Goal: Information Seeking & Learning: Learn about a topic

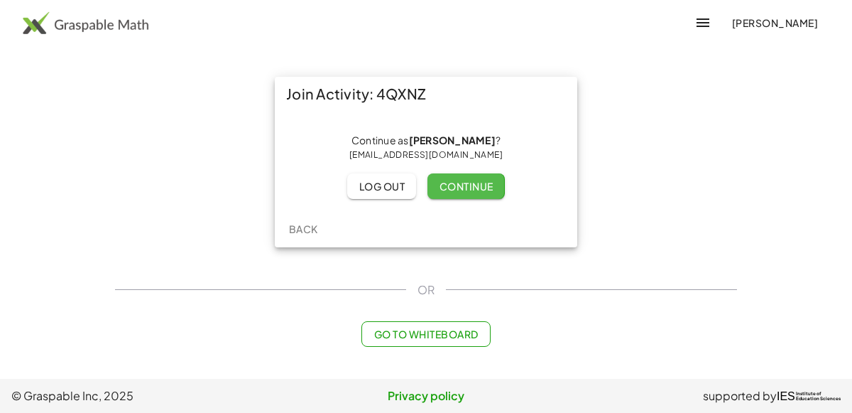
click at [460, 182] on span "Continue" at bounding box center [466, 186] width 54 height 13
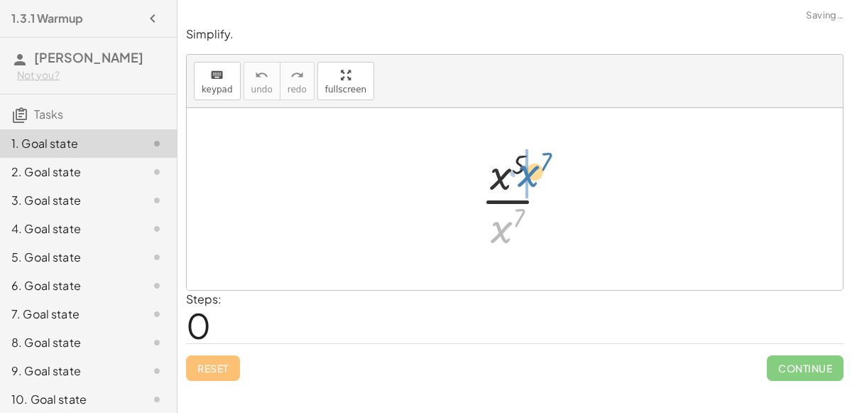
drag, startPoint x: 511, startPoint y: 224, endPoint x: 540, endPoint y: 168, distance: 62.9
click at [540, 168] on div at bounding box center [520, 198] width 93 height 109
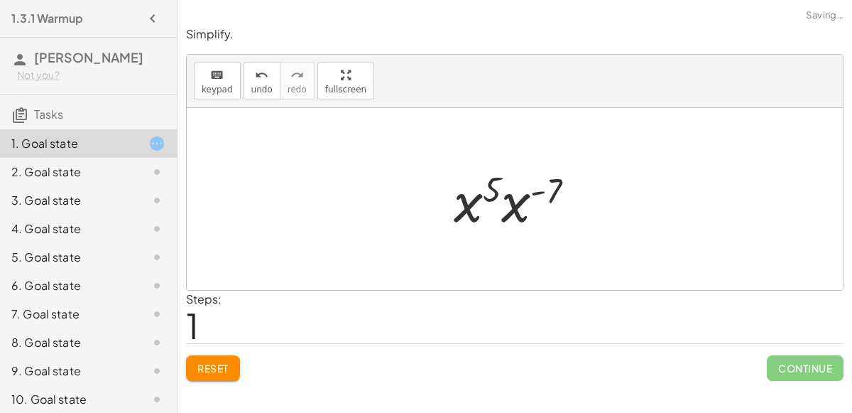
click at [548, 192] on div at bounding box center [520, 199] width 147 height 73
click at [470, 191] on div at bounding box center [520, 199] width 147 height 73
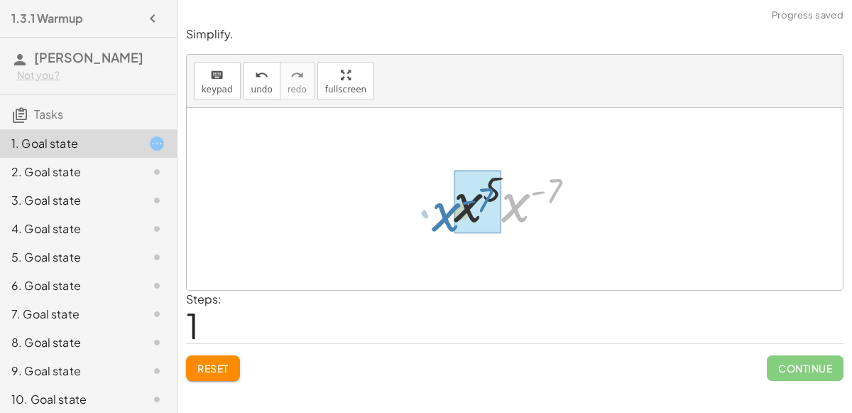
drag, startPoint x: 536, startPoint y: 209, endPoint x: 489, endPoint y: 217, distance: 48.3
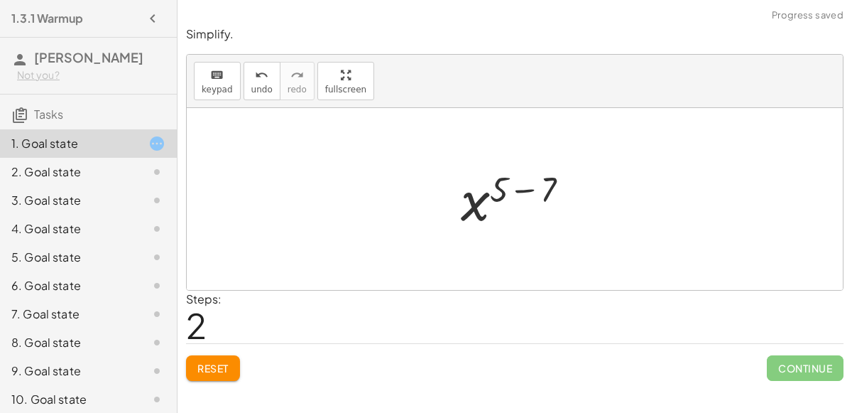
click at [524, 183] on div at bounding box center [521, 199] width 134 height 70
click at [514, 195] on div at bounding box center [520, 199] width 103 height 70
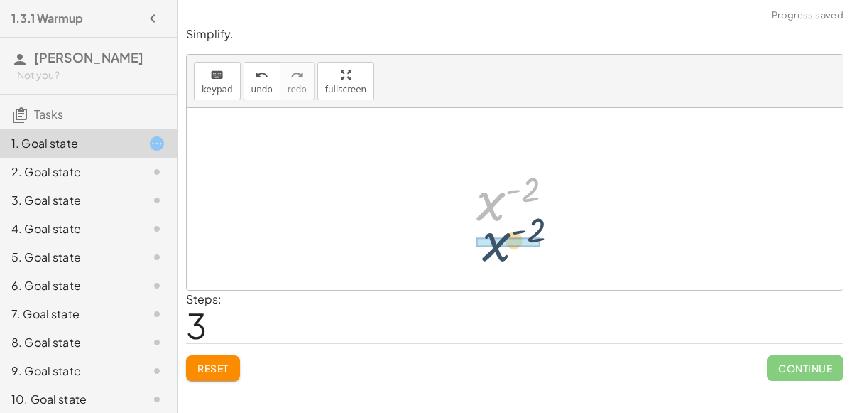
drag, startPoint x: 491, startPoint y: 212, endPoint x: 497, endPoint y: 253, distance: 40.9
click at [497, 253] on div "· x 5 · x 7 · x 5 · x ( - 7 ) x ( + 5 − 7 ) x ( - 2 ) x ( ) - 2" at bounding box center [515, 199] width 656 height 182
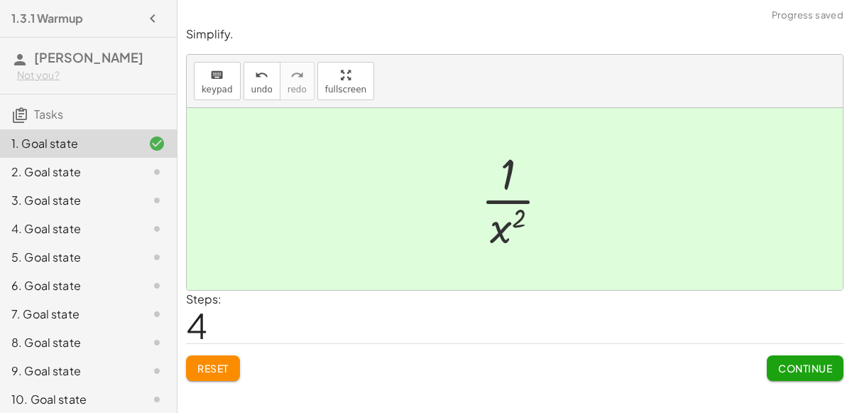
click at [823, 371] on span "Continue" at bounding box center [805, 368] width 54 height 13
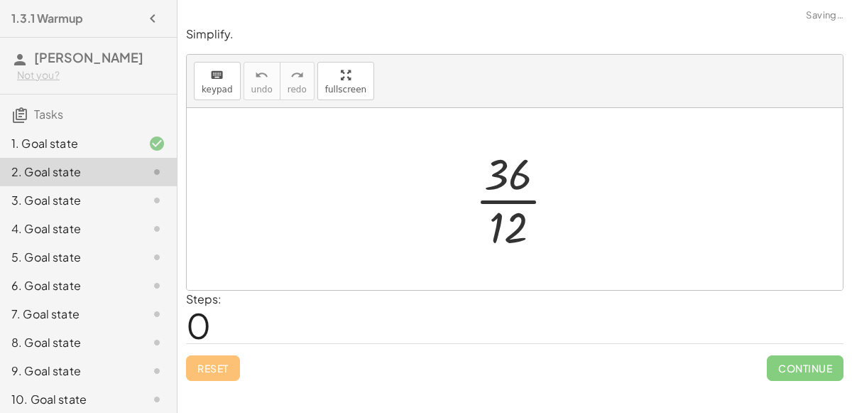
click at [504, 206] on div at bounding box center [521, 198] width 106 height 109
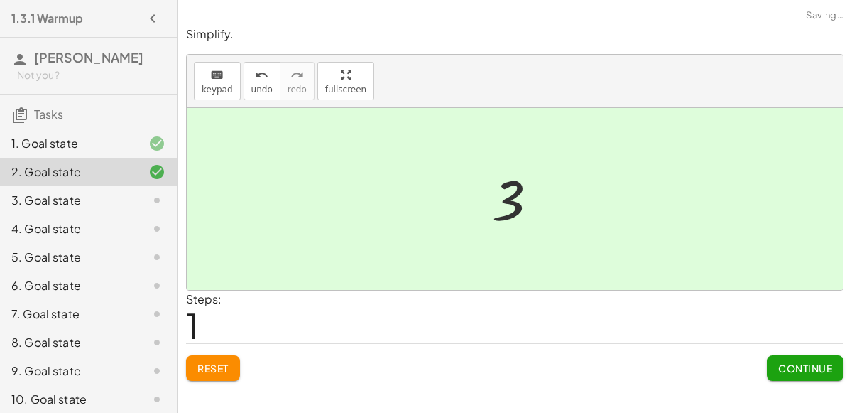
click at [828, 359] on button "Continue" at bounding box center [805, 368] width 77 height 26
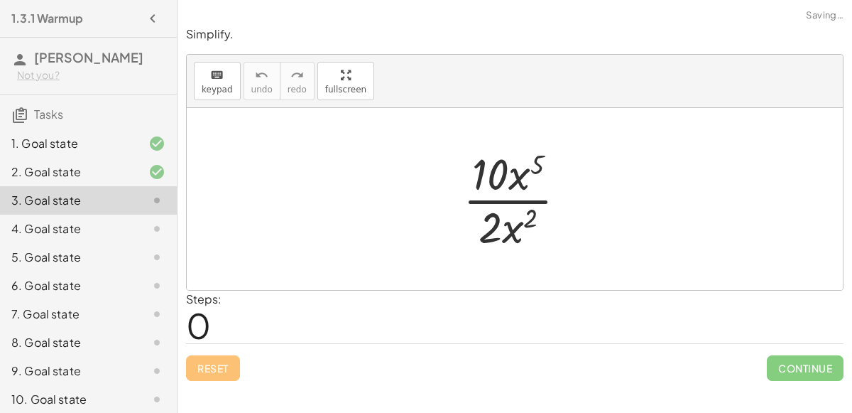
click at [496, 200] on div at bounding box center [520, 198] width 129 height 109
drag, startPoint x: 521, startPoint y: 175, endPoint x: 531, endPoint y: 227, distance: 52.8
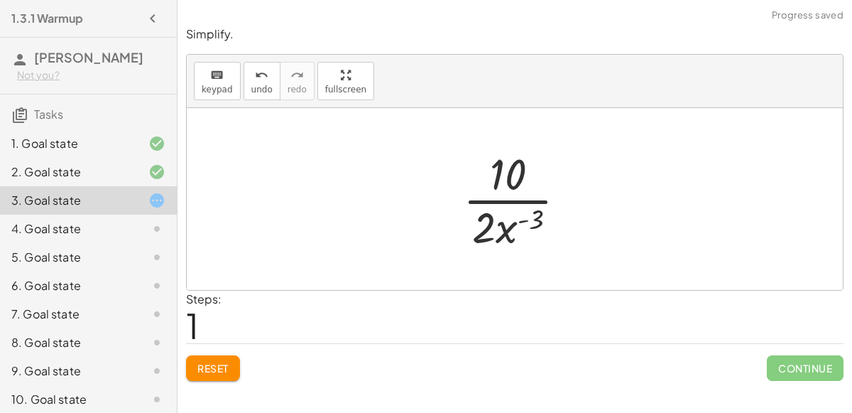
click at [526, 215] on div at bounding box center [520, 198] width 129 height 109
click at [503, 201] on div at bounding box center [520, 198] width 129 height 109
drag, startPoint x: 504, startPoint y: 175, endPoint x: 475, endPoint y: 232, distance: 64.5
click at [513, 214] on div at bounding box center [521, 198] width 106 height 109
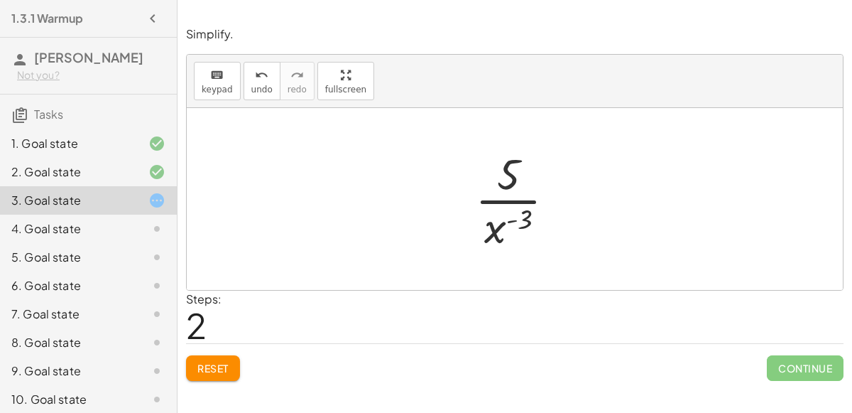
click at [509, 201] on div at bounding box center [521, 198] width 106 height 109
drag, startPoint x: 520, startPoint y: 213, endPoint x: 524, endPoint y: 158, distance: 54.9
click at [524, 158] on div at bounding box center [521, 198] width 106 height 109
drag, startPoint x: 528, startPoint y: 205, endPoint x: 531, endPoint y: 234, distance: 28.6
click at [531, 234] on div at bounding box center [521, 198] width 106 height 109
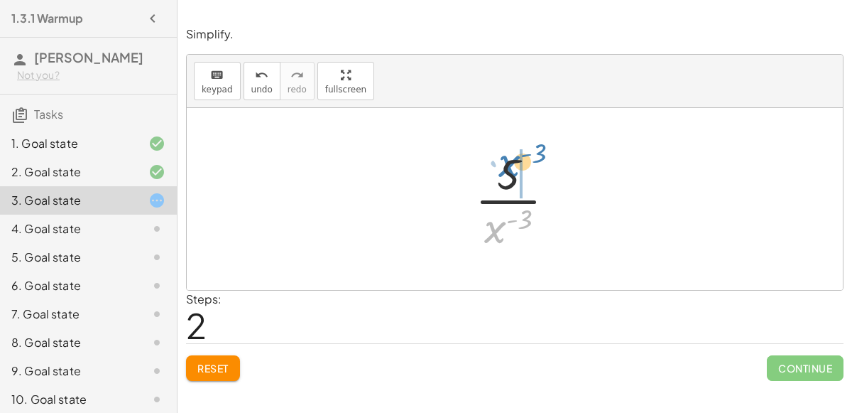
drag, startPoint x: 499, startPoint y: 230, endPoint x: 514, endPoint y: 165, distance: 66.9
click at [514, 165] on div at bounding box center [521, 198] width 106 height 109
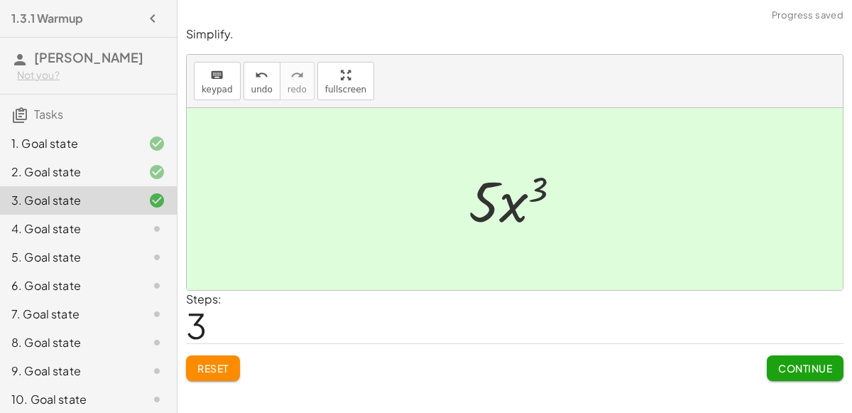
click at [791, 362] on span "Continue" at bounding box center [805, 368] width 54 height 13
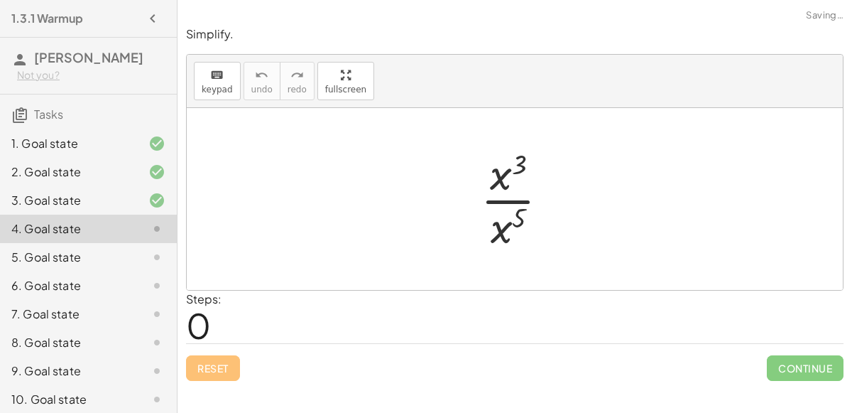
click at [507, 176] on div at bounding box center [521, 198] width 94 height 109
click at [513, 206] on div at bounding box center [521, 198] width 94 height 109
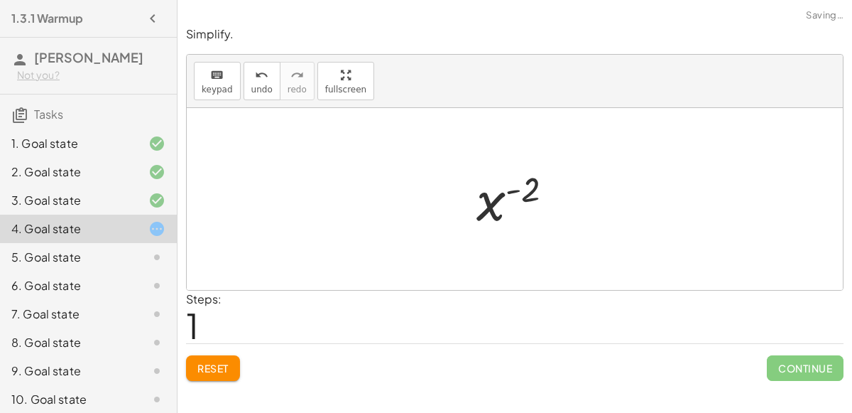
click at [521, 175] on div at bounding box center [520, 199] width 103 height 70
drag, startPoint x: 484, startPoint y: 206, endPoint x: 501, endPoint y: 247, distance: 44.3
click at [501, 247] on div "· x 3 · x 5 x ( + 3 − 5 ) x ( - 2 ) x ( ) - 2" at bounding box center [515, 199] width 656 height 182
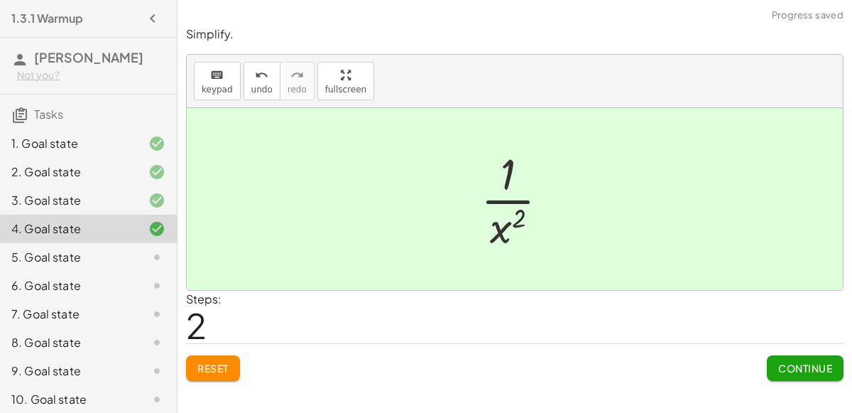
click at [798, 373] on button "Continue" at bounding box center [805, 368] width 77 height 26
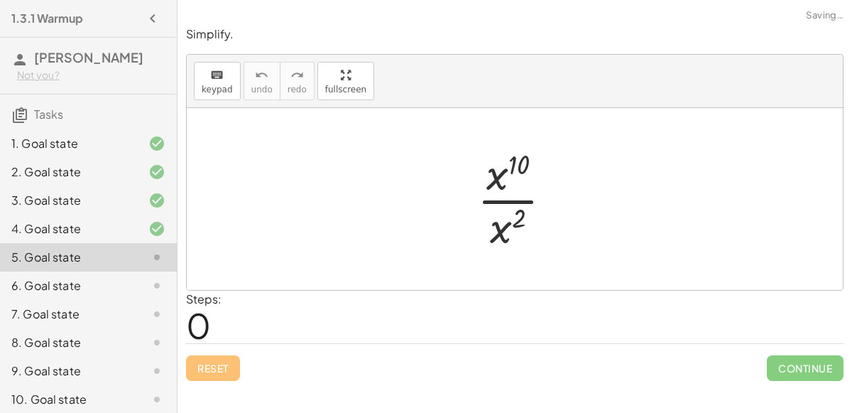
click at [509, 201] on div at bounding box center [520, 198] width 101 height 109
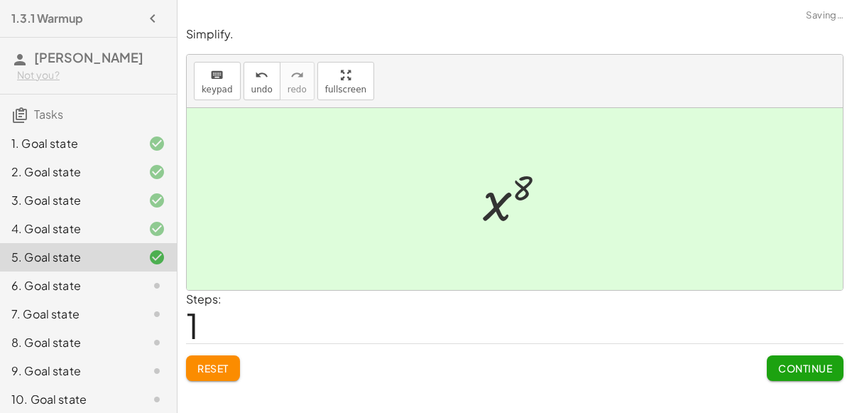
click at [522, 193] on div at bounding box center [520, 199] width 89 height 70
click at [791, 366] on span "Continue" at bounding box center [805, 368] width 54 height 13
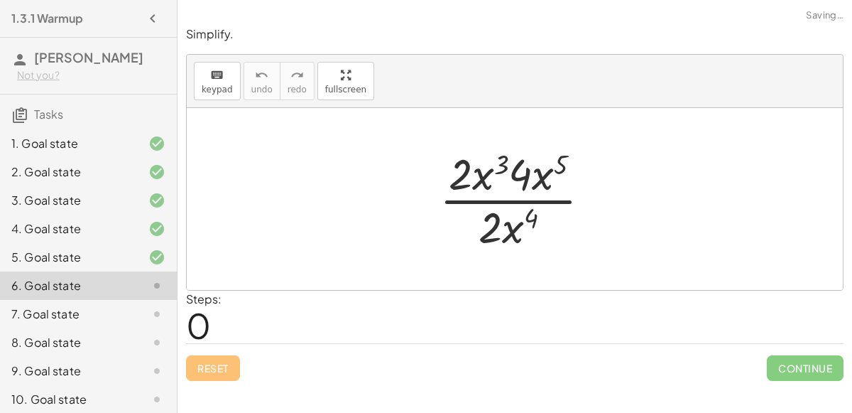
click at [514, 199] on div at bounding box center [521, 198] width 177 height 109
click at [425, 168] on div "· 2 · x 3 · 4 · x 5 · 2 · x 4" at bounding box center [515, 199] width 195 height 116
drag, startPoint x: 455, startPoint y: 172, endPoint x: 486, endPoint y: 222, distance: 58.3
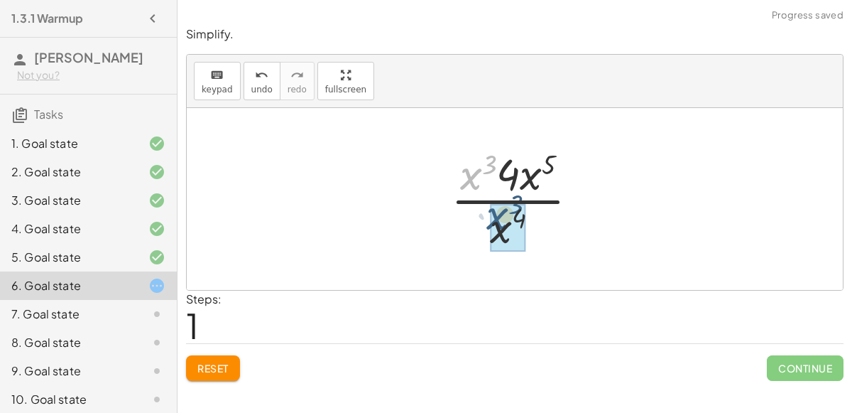
drag, startPoint x: 473, startPoint y: 184, endPoint x: 501, endPoint y: 227, distance: 51.4
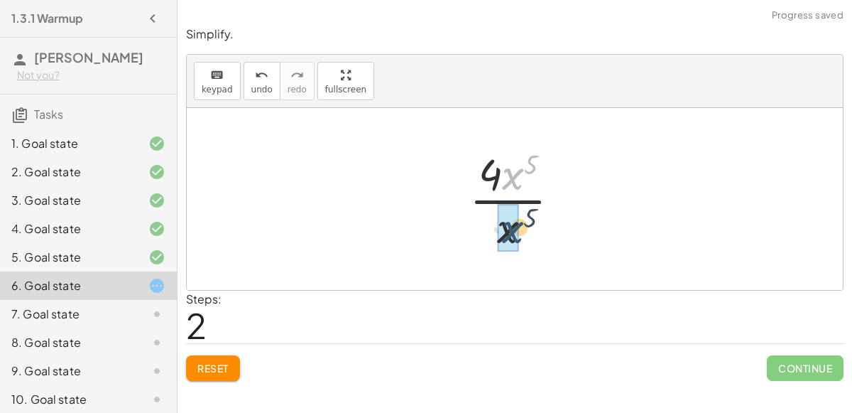
drag, startPoint x: 510, startPoint y: 179, endPoint x: 507, endPoint y: 239, distance: 60.4
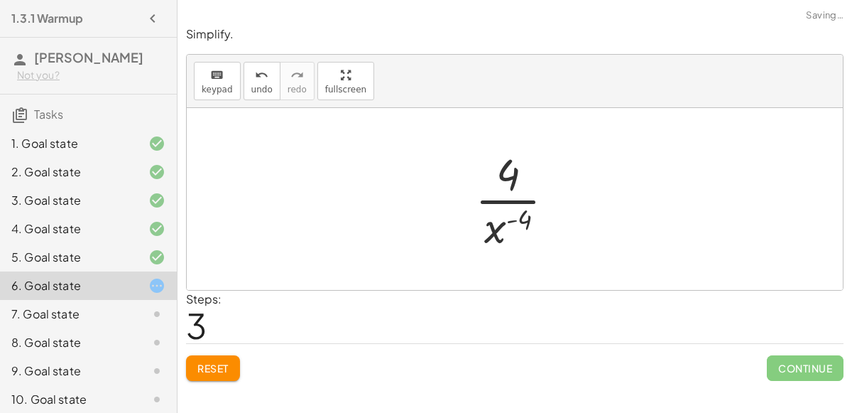
click at [517, 221] on div at bounding box center [520, 198] width 105 height 109
drag, startPoint x: 507, startPoint y: 182, endPoint x: 464, endPoint y: 239, distance: 71.5
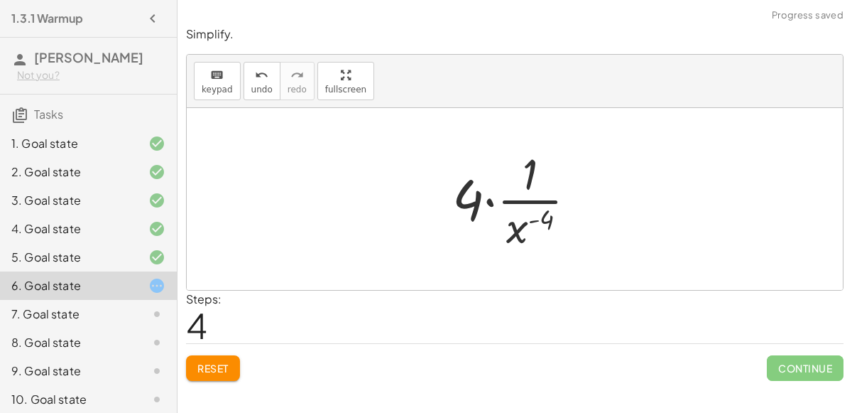
click at [533, 205] on div at bounding box center [520, 198] width 150 height 109
click at [492, 203] on div at bounding box center [520, 198] width 150 height 109
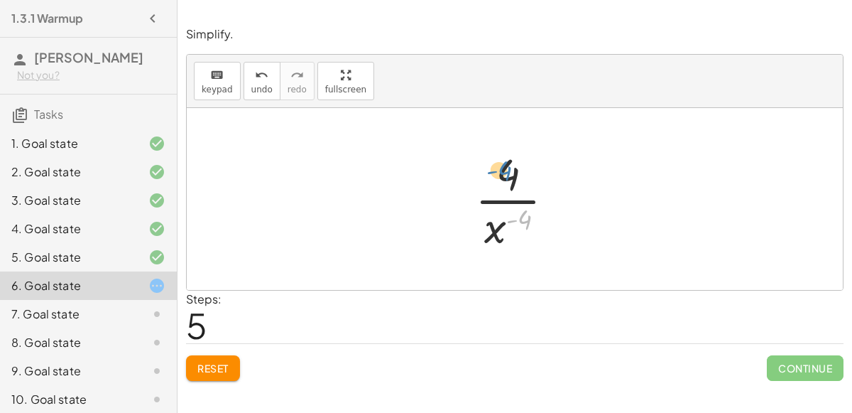
drag, startPoint x: 522, startPoint y: 218, endPoint x: 503, endPoint y: 170, distance: 51.3
click at [503, 170] on div at bounding box center [520, 198] width 105 height 109
drag, startPoint x: 495, startPoint y: 232, endPoint x: 507, endPoint y: 178, distance: 55.3
click at [507, 178] on div at bounding box center [520, 198] width 105 height 109
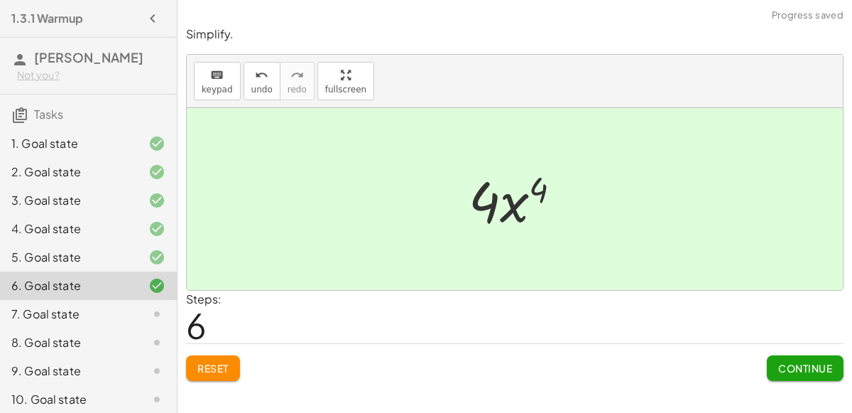
click at [789, 357] on button "Continue" at bounding box center [805, 368] width 77 height 26
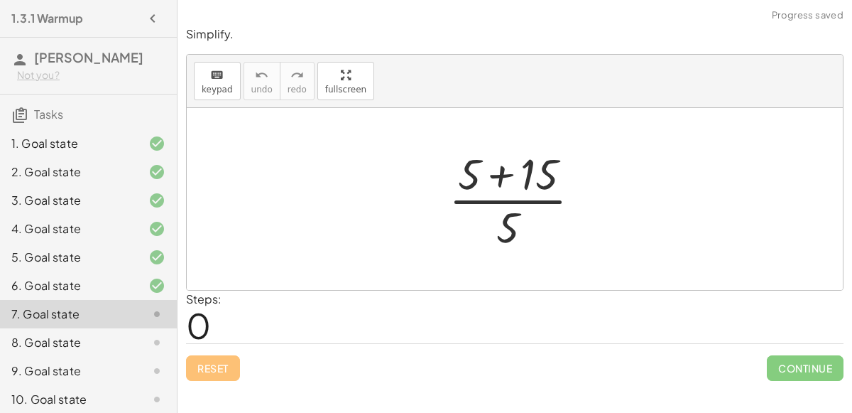
click at [508, 172] on div at bounding box center [521, 198] width 158 height 109
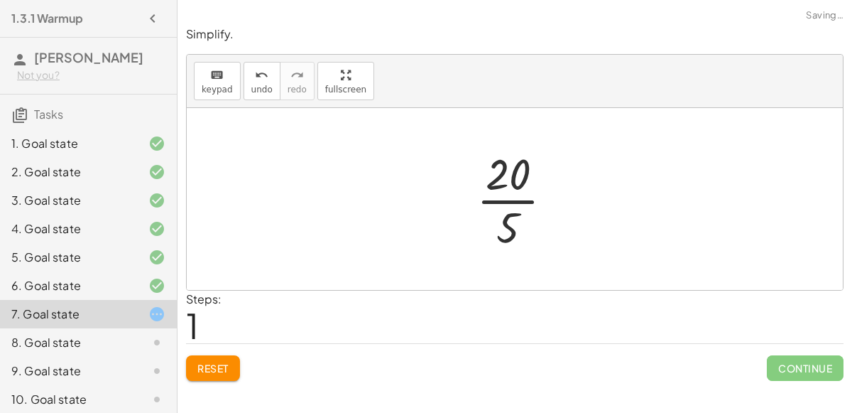
click at [516, 200] on div at bounding box center [520, 198] width 102 height 109
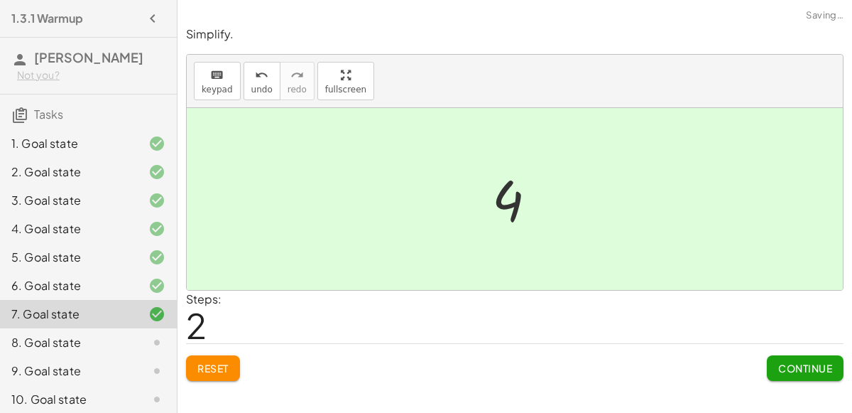
click at [781, 352] on div "Continue" at bounding box center [805, 362] width 77 height 37
click at [798, 371] on span "Continue" at bounding box center [805, 368] width 54 height 13
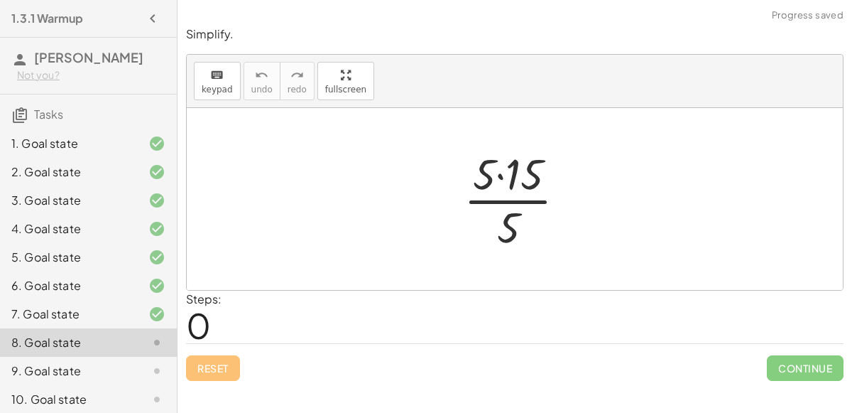
click at [506, 181] on div at bounding box center [521, 198] width 128 height 109
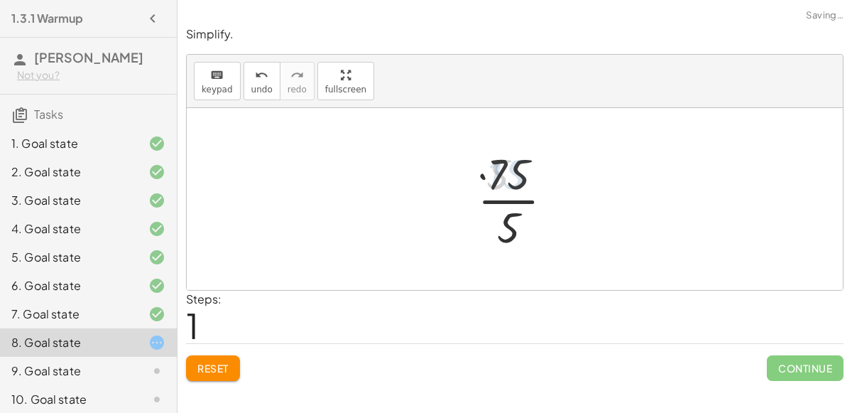
click at [513, 200] on div at bounding box center [521, 198] width 100 height 109
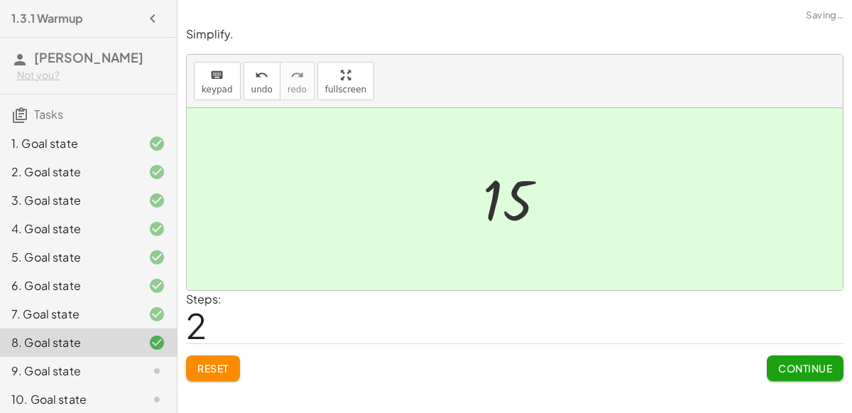
click at [814, 377] on button "Continue" at bounding box center [805, 368] width 77 height 26
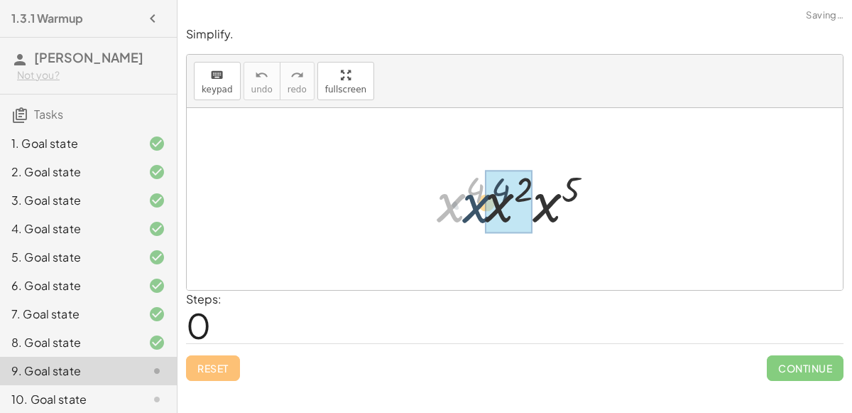
drag, startPoint x: 442, startPoint y: 203, endPoint x: 491, endPoint y: 202, distance: 48.3
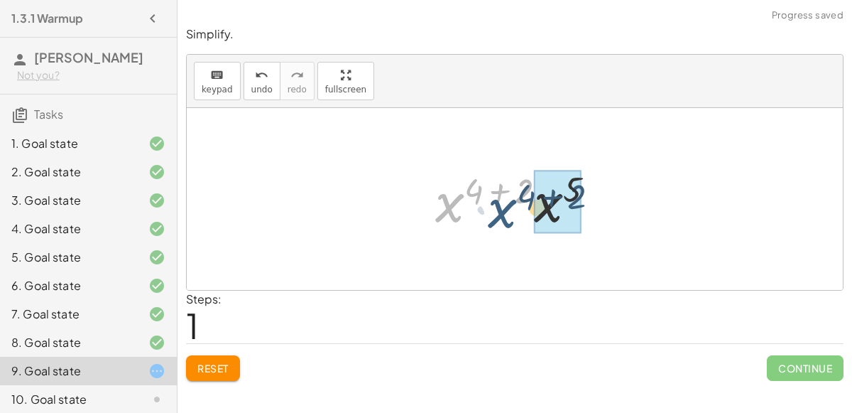
drag, startPoint x: 457, startPoint y: 193, endPoint x: 517, endPoint y: 199, distance: 59.9
click at [517, 199] on div at bounding box center [520, 199] width 185 height 73
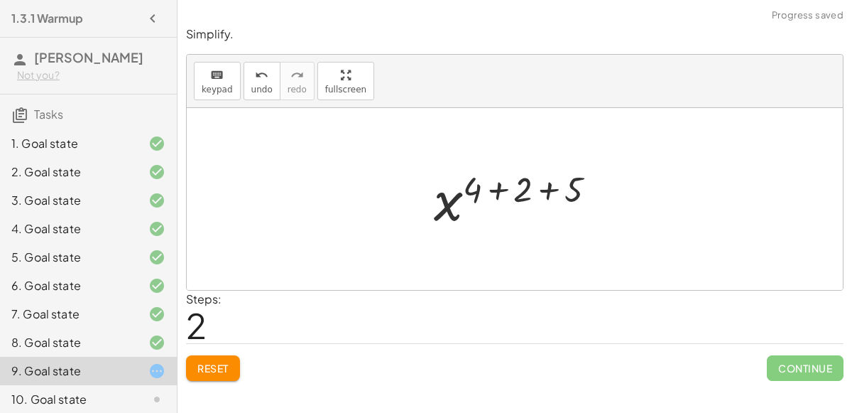
click at [498, 192] on div at bounding box center [521, 199] width 188 height 70
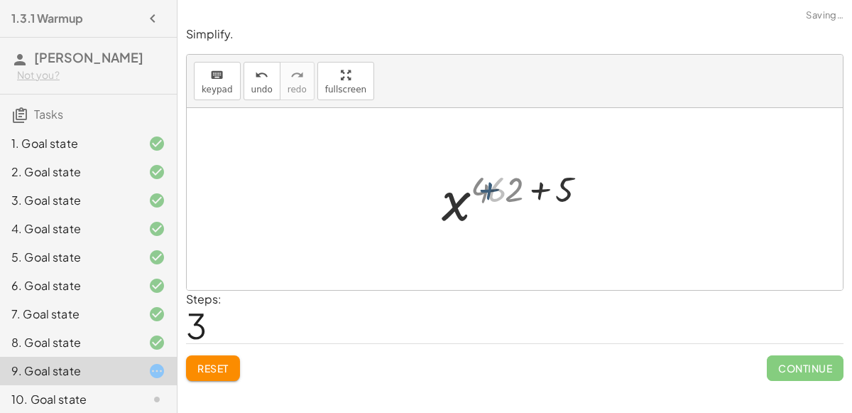
click at [497, 191] on div at bounding box center [520, 199] width 137 height 70
click at [515, 191] on div at bounding box center [520, 199] width 137 height 70
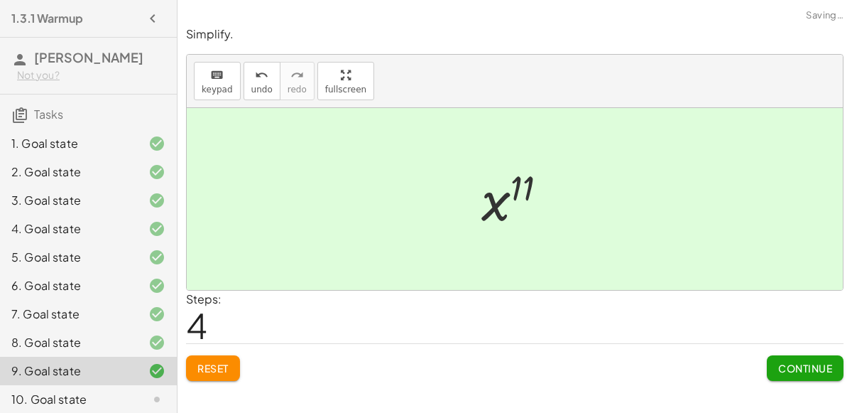
click at [787, 357] on button "Continue" at bounding box center [805, 368] width 77 height 26
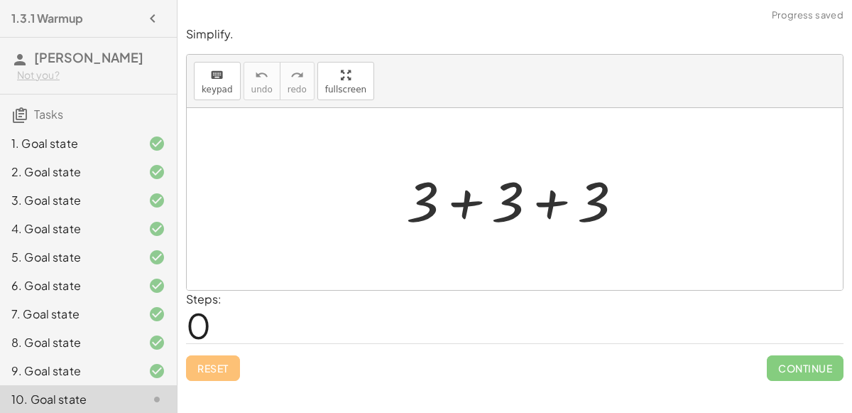
click at [468, 198] on div at bounding box center [520, 199] width 242 height 73
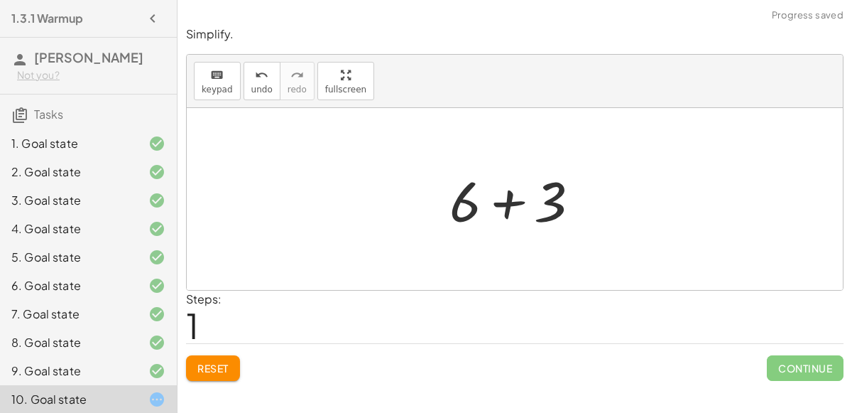
click at [515, 197] on div at bounding box center [520, 199] width 156 height 73
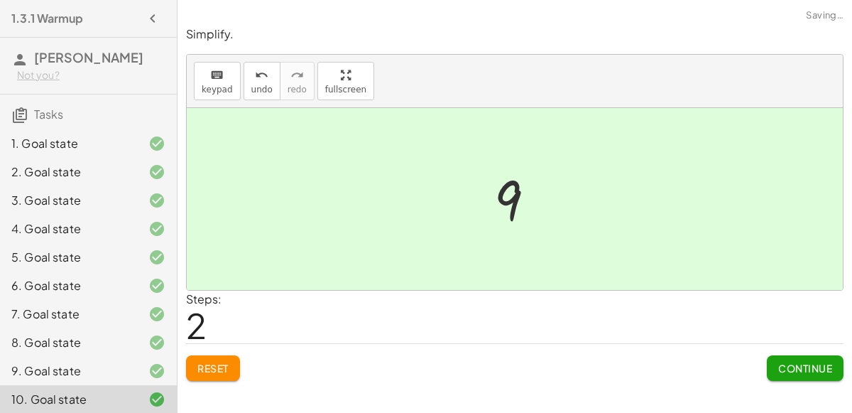
click at [800, 362] on span "Continue" at bounding box center [805, 368] width 54 height 13
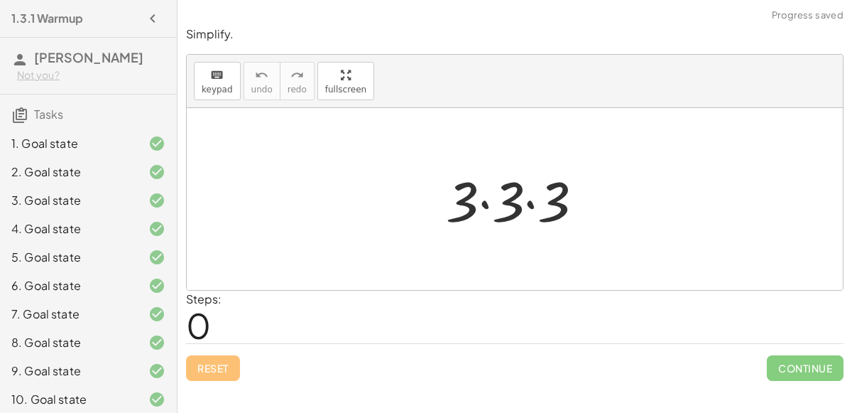
click at [495, 202] on div at bounding box center [520, 199] width 163 height 73
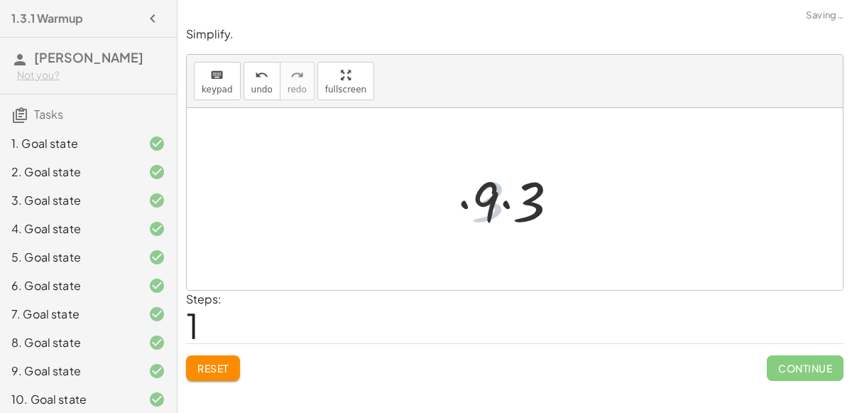
click at [518, 203] on div at bounding box center [521, 199] width 113 height 73
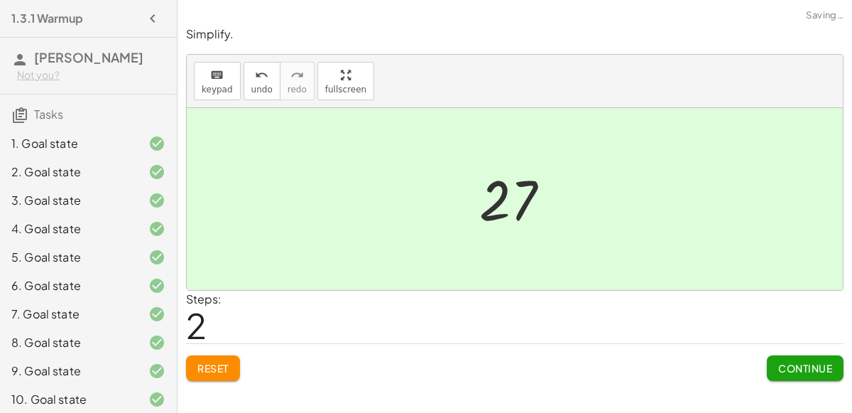
click at [802, 378] on button "Continue" at bounding box center [805, 368] width 77 height 26
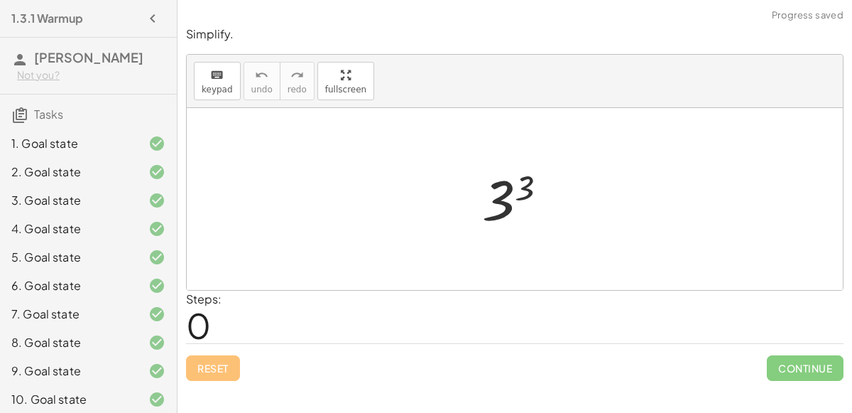
click at [528, 188] on div at bounding box center [520, 199] width 91 height 70
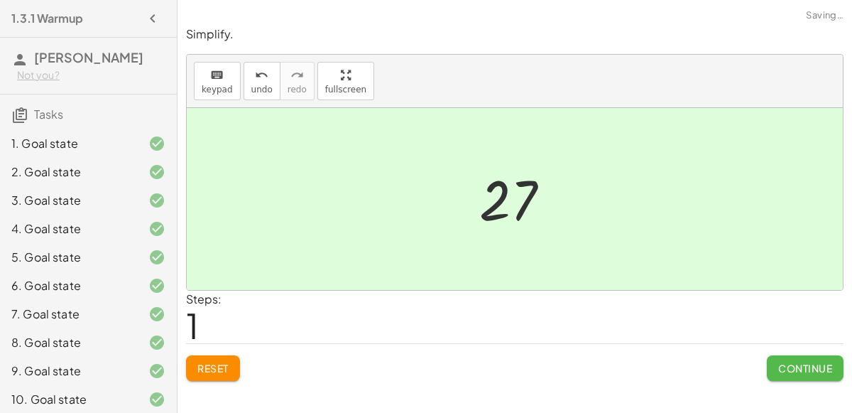
click at [825, 364] on span "Continue" at bounding box center [805, 368] width 54 height 13
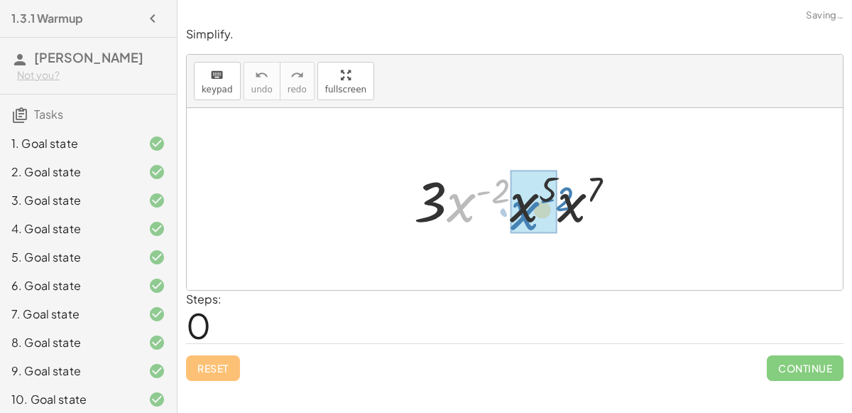
drag, startPoint x: 450, startPoint y: 206, endPoint x: 506, endPoint y: 213, distance: 56.6
click at [506, 213] on div at bounding box center [520, 199] width 227 height 73
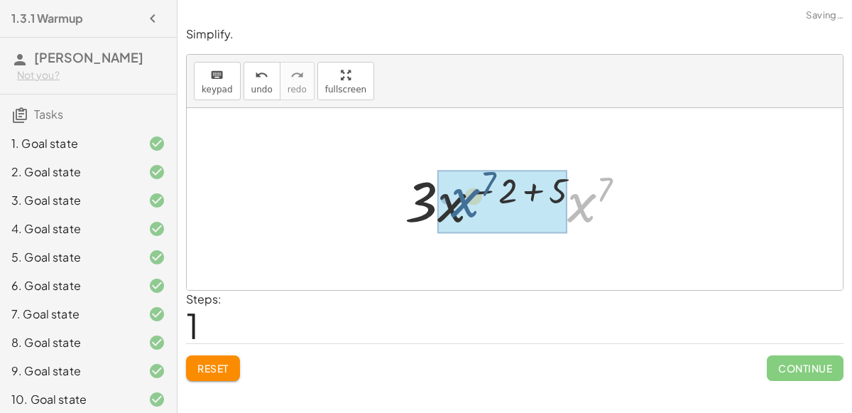
drag, startPoint x: 580, startPoint y: 217, endPoint x: 453, endPoint y: 211, distance: 126.6
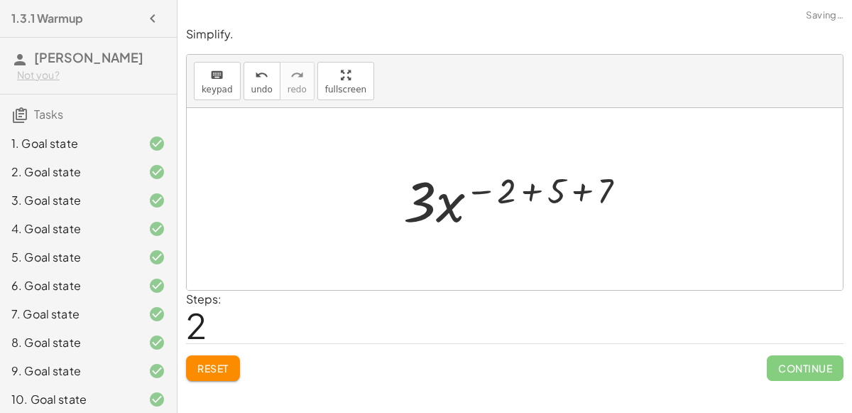
click at [504, 190] on div at bounding box center [520, 199] width 249 height 73
click at [540, 191] on div at bounding box center [520, 199] width 249 height 73
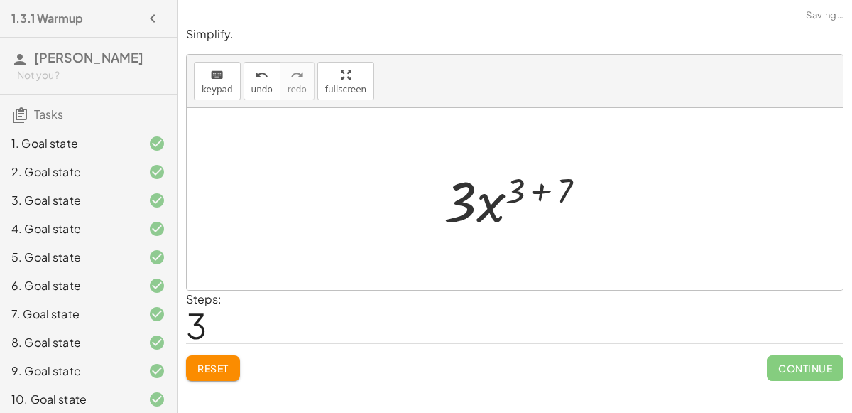
click at [545, 190] on div at bounding box center [521, 199] width 168 height 73
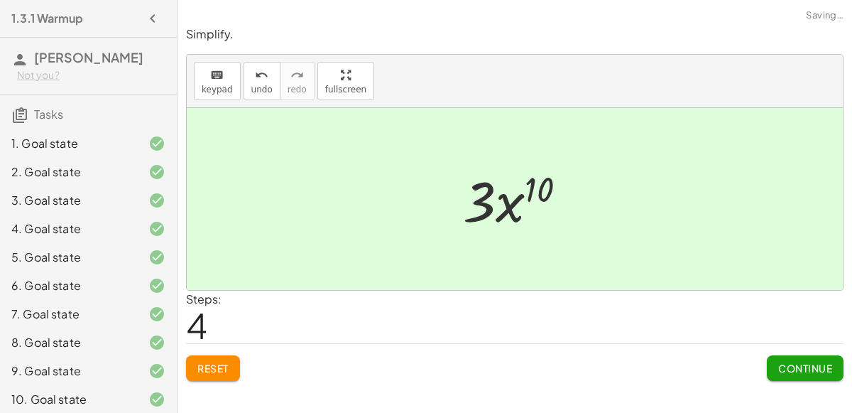
click at [528, 186] on div at bounding box center [520, 199] width 129 height 73
click at [807, 381] on div "Simplify. keyboard keypad undo undo redo redo fullscreen · 3 · x ( - 2 ) · x 5 …" at bounding box center [515, 203] width 675 height 371
click at [803, 368] on span "Continue" at bounding box center [805, 368] width 54 height 13
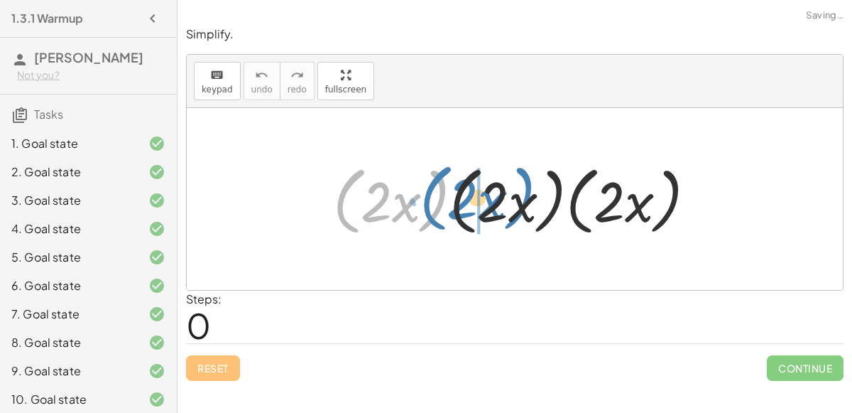
drag, startPoint x: 354, startPoint y: 207, endPoint x: 443, endPoint y: 204, distance: 89.5
click at [443, 204] on div at bounding box center [520, 199] width 389 height 82
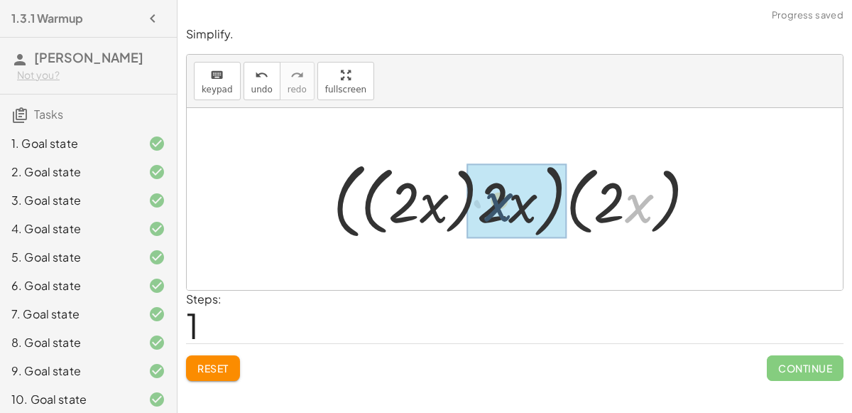
drag, startPoint x: 633, startPoint y: 217, endPoint x: 487, endPoint y: 214, distance: 145.6
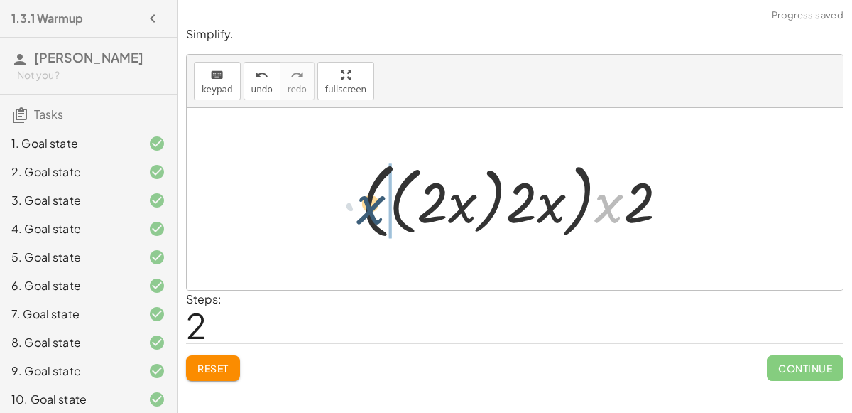
drag, startPoint x: 620, startPoint y: 203, endPoint x: 374, endPoint y: 204, distance: 245.7
click at [374, 204] on div at bounding box center [520, 199] width 332 height 90
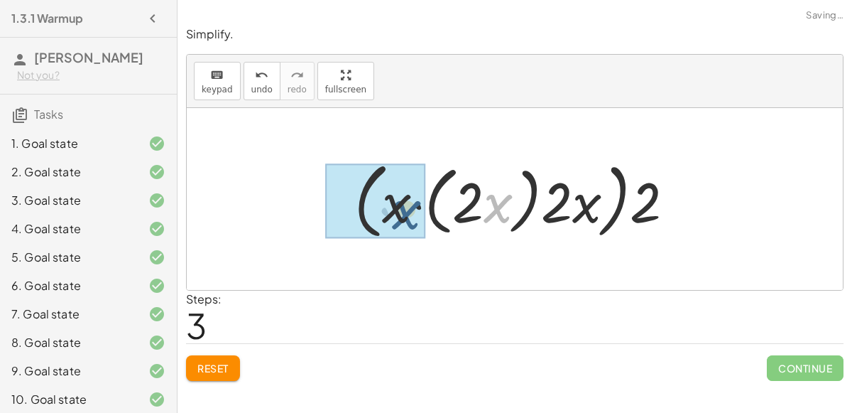
drag, startPoint x: 499, startPoint y: 209, endPoint x: 406, endPoint y: 214, distance: 93.9
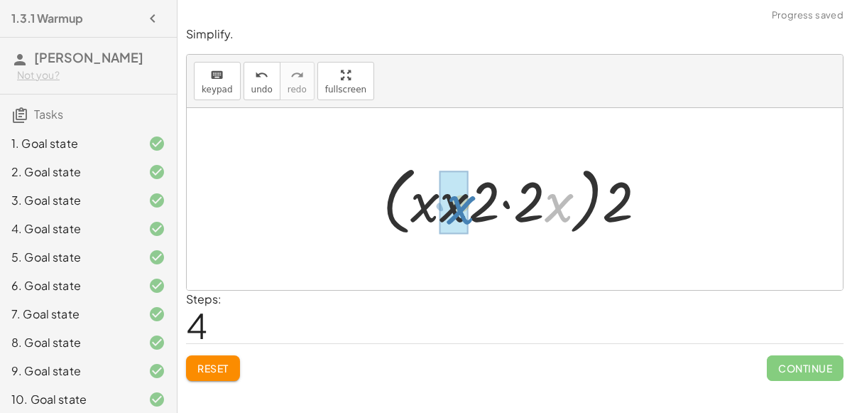
drag, startPoint x: 549, startPoint y: 213, endPoint x: 445, endPoint y: 215, distance: 103.7
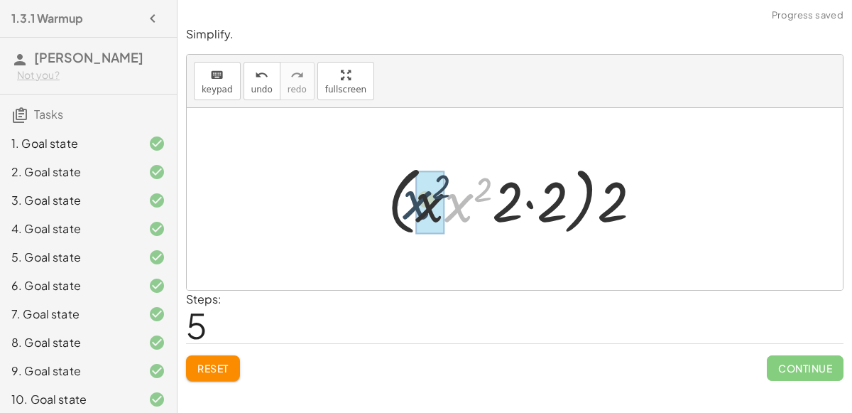
drag, startPoint x: 466, startPoint y: 212, endPoint x: 423, endPoint y: 210, distance: 42.7
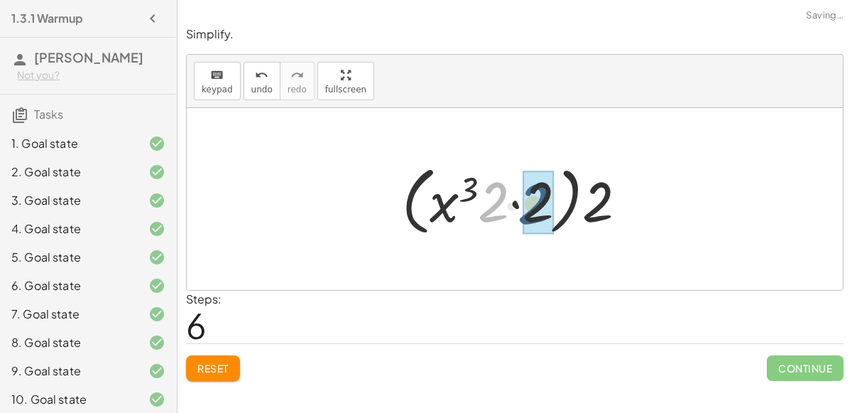
drag, startPoint x: 486, startPoint y: 204, endPoint x: 526, endPoint y: 206, distance: 40.5
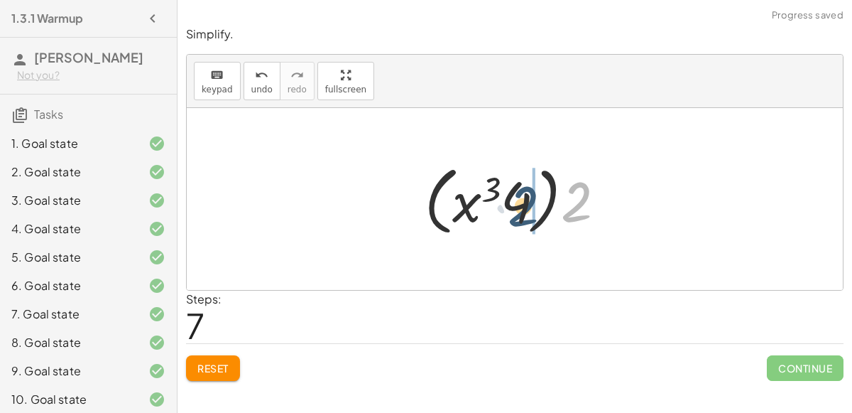
drag, startPoint x: 577, startPoint y: 206, endPoint x: 521, endPoint y: 210, distance: 56.2
click at [521, 210] on div at bounding box center [521, 199] width 207 height 82
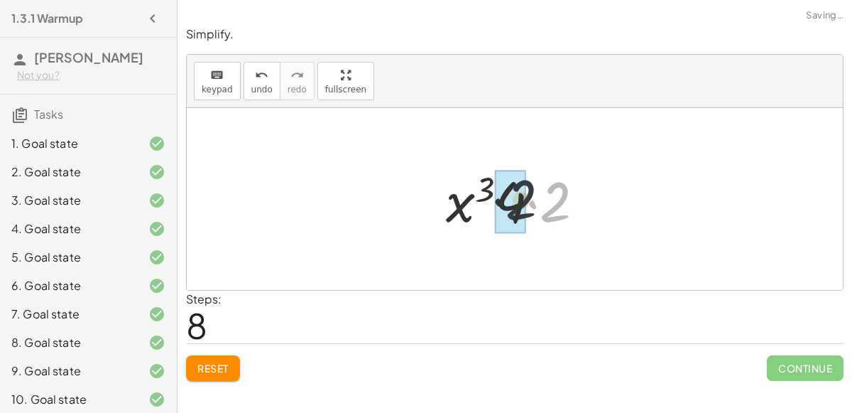
drag, startPoint x: 556, startPoint y: 207, endPoint x: 514, endPoint y: 204, distance: 42.0
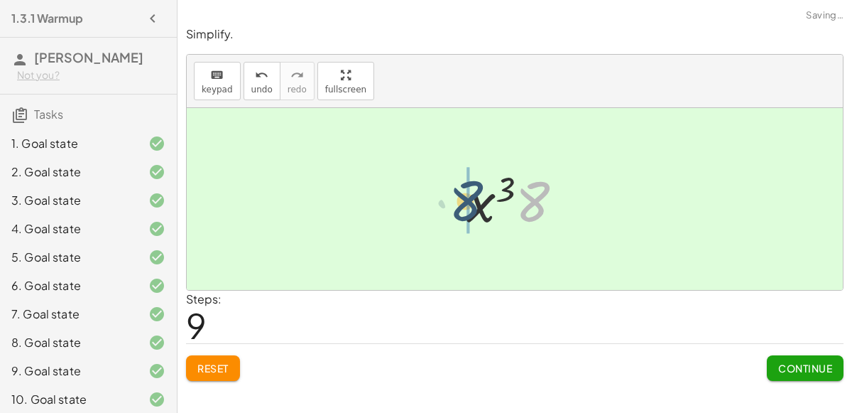
drag, startPoint x: 537, startPoint y: 207, endPoint x: 468, endPoint y: 206, distance: 68.9
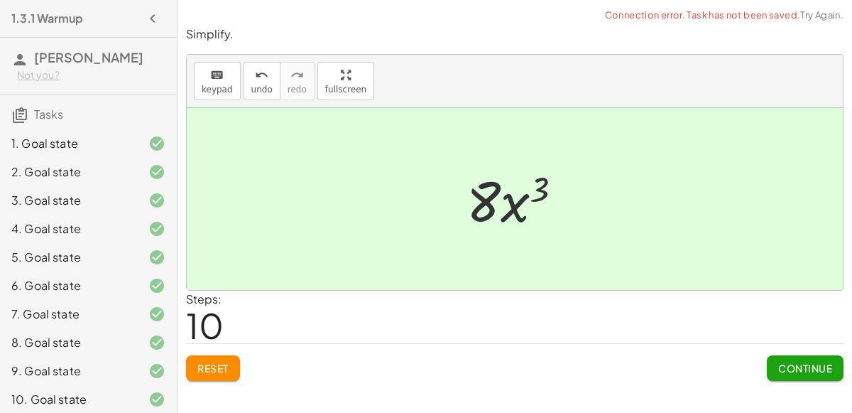
click at [820, 357] on button "Continue" at bounding box center [805, 368] width 77 height 26
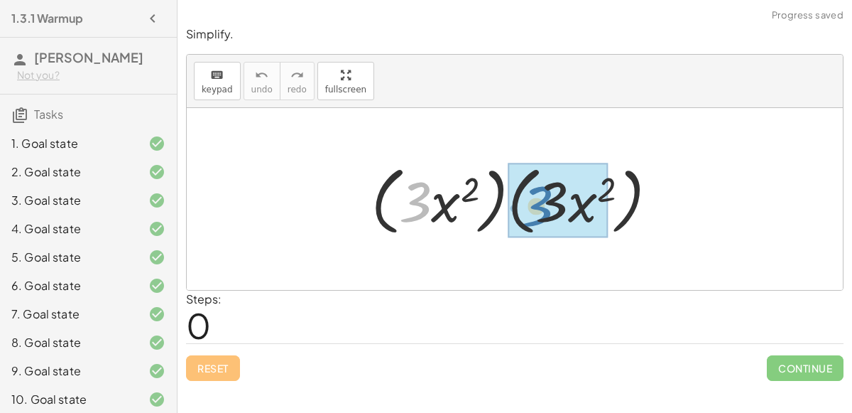
drag, startPoint x: 418, startPoint y: 204, endPoint x: 541, endPoint y: 208, distance: 122.2
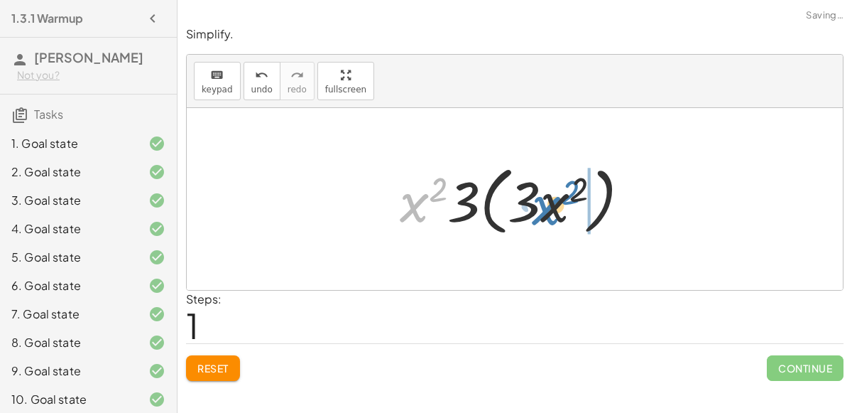
drag, startPoint x: 416, startPoint y: 199, endPoint x: 553, endPoint y: 201, distance: 136.4
click at [553, 201] on div at bounding box center [521, 199] width 256 height 82
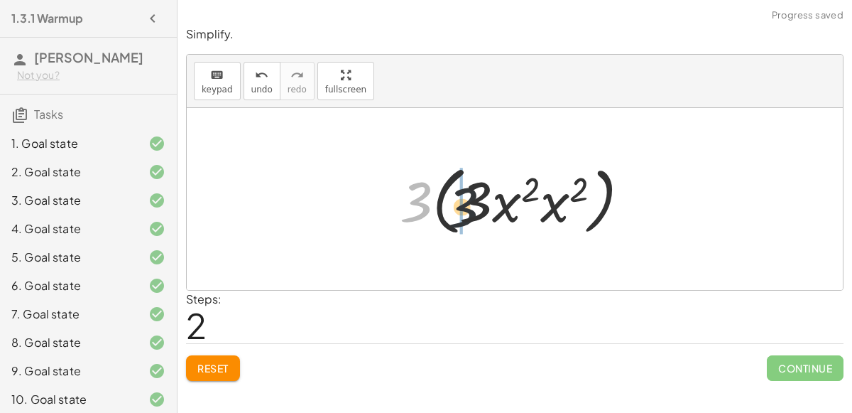
drag, startPoint x: 410, startPoint y: 202, endPoint x: 482, endPoint y: 207, distance: 71.9
click at [482, 207] on div at bounding box center [521, 199] width 256 height 82
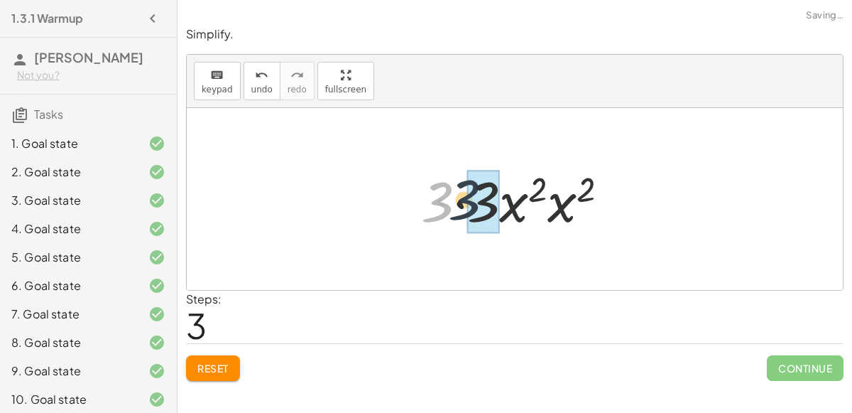
drag, startPoint x: 435, startPoint y: 200, endPoint x: 474, endPoint y: 197, distance: 38.4
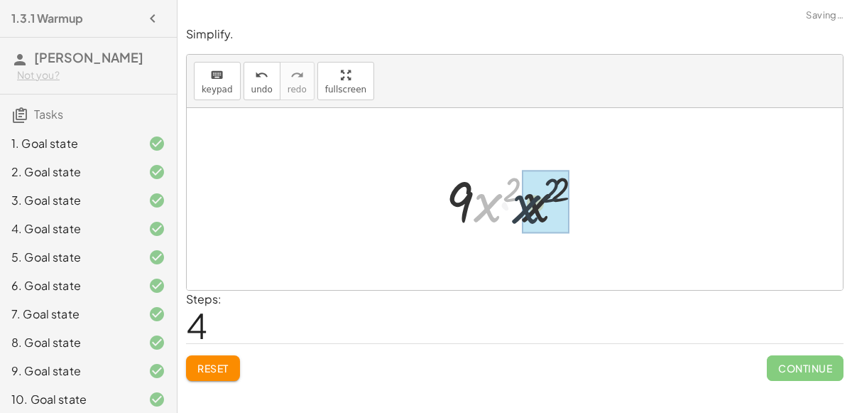
drag, startPoint x: 484, startPoint y: 201, endPoint x: 528, endPoint y: 202, distance: 44.0
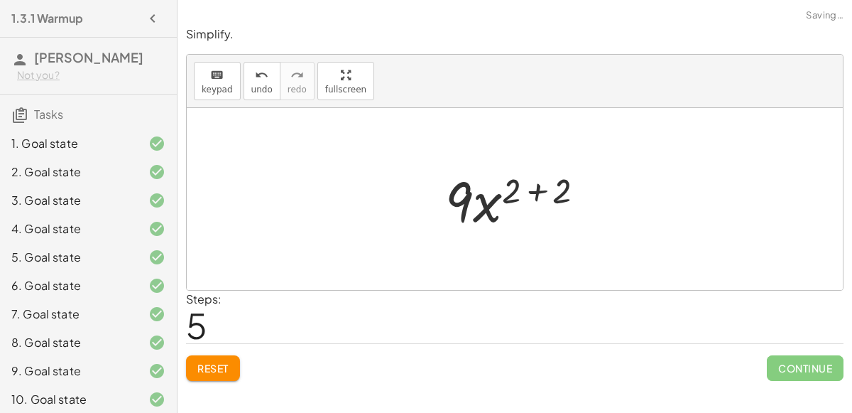
click at [538, 195] on div at bounding box center [520, 199] width 165 height 73
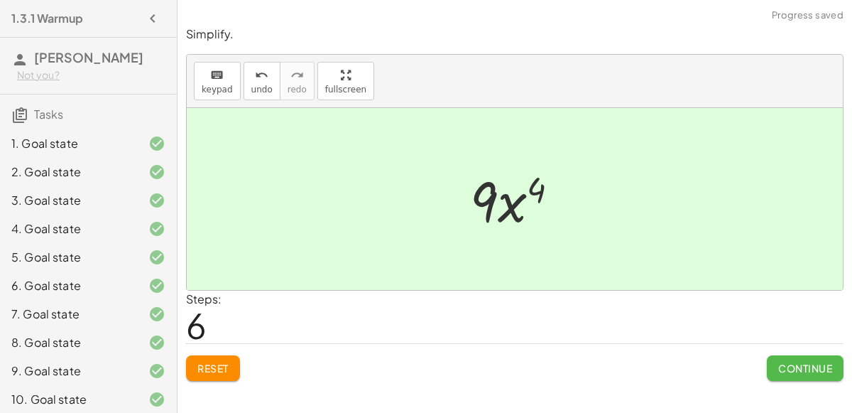
click at [815, 362] on span "Continue" at bounding box center [805, 368] width 54 height 13
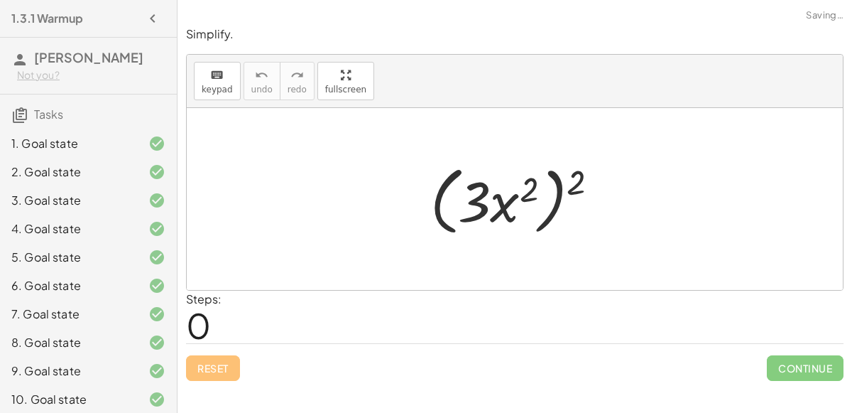
click at [533, 194] on div at bounding box center [520, 199] width 195 height 82
drag, startPoint x: 577, startPoint y: 184, endPoint x: 530, endPoint y: 188, distance: 47.8
click at [530, 188] on div at bounding box center [520, 199] width 195 height 82
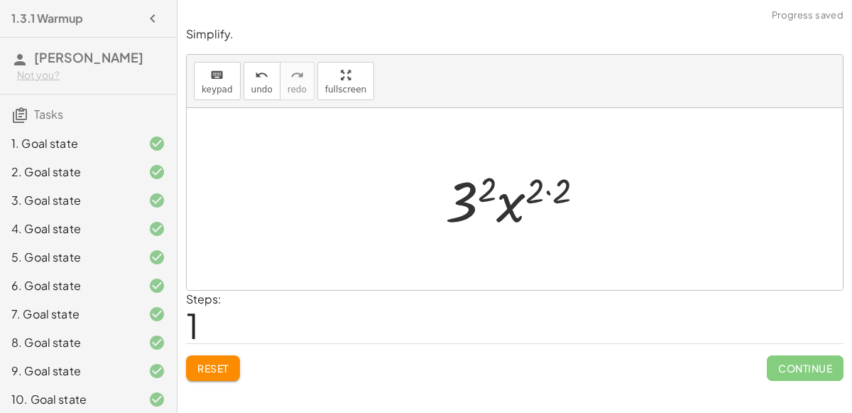
click at [553, 190] on div at bounding box center [520, 199] width 165 height 73
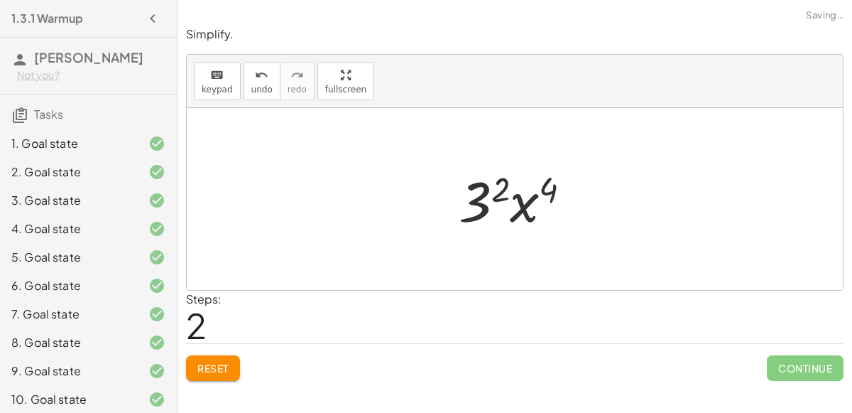
click at [491, 196] on div at bounding box center [521, 199] width 138 height 73
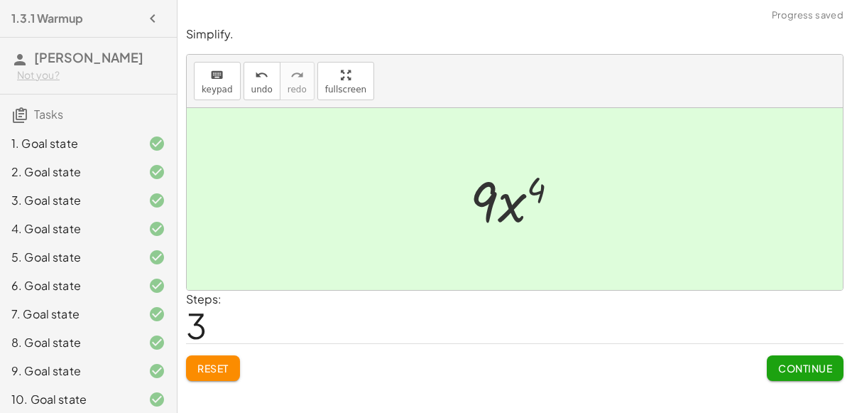
click at [787, 356] on button "Continue" at bounding box center [805, 368] width 77 height 26
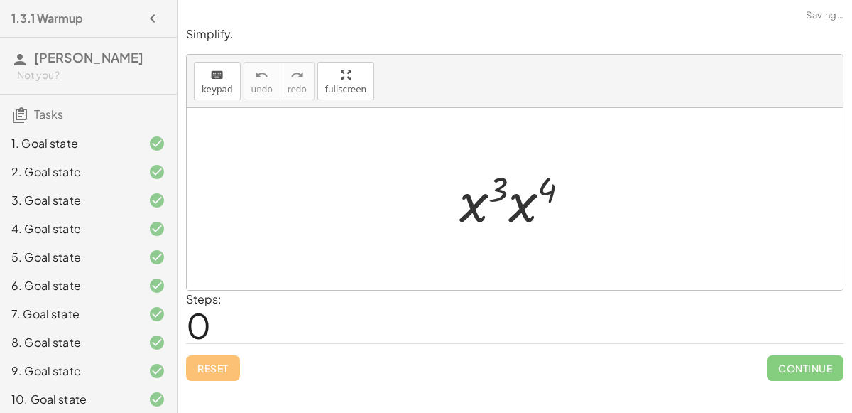
scroll to position [317, 0]
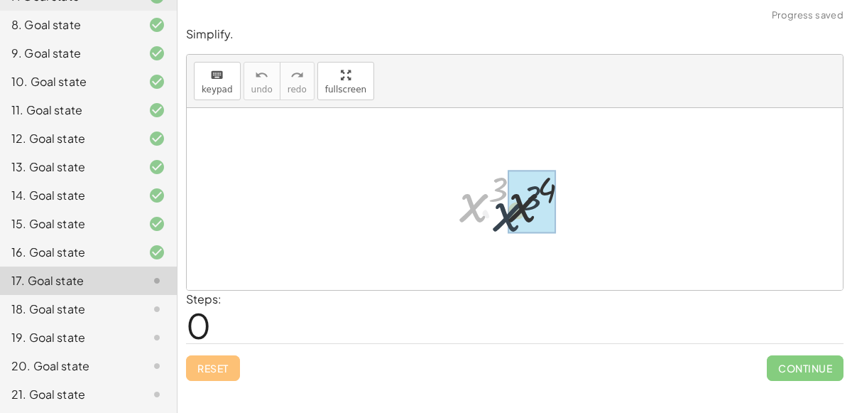
drag, startPoint x: 477, startPoint y: 202, endPoint x: 516, endPoint y: 211, distance: 40.0
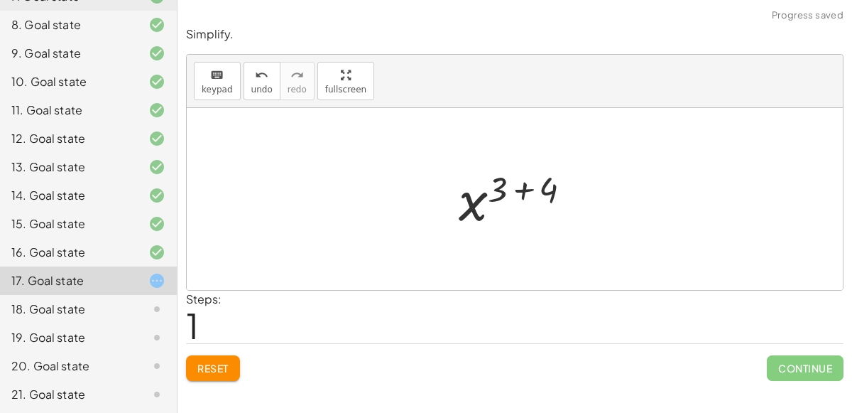
click at [521, 186] on div at bounding box center [521, 199] width 138 height 70
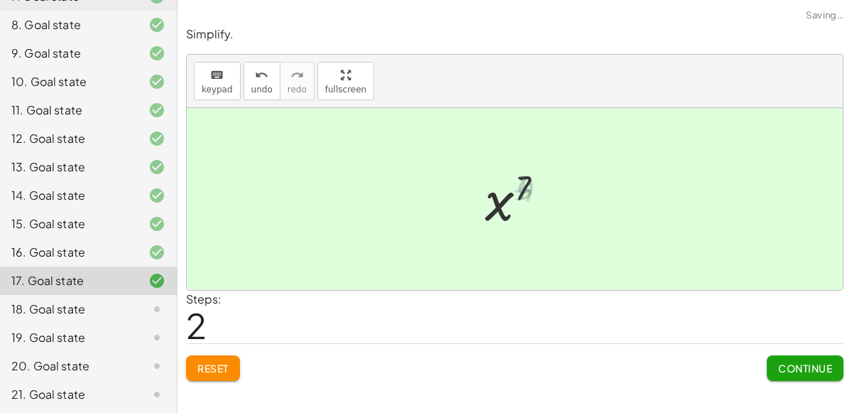
click at [785, 364] on span "Continue" at bounding box center [805, 368] width 54 height 13
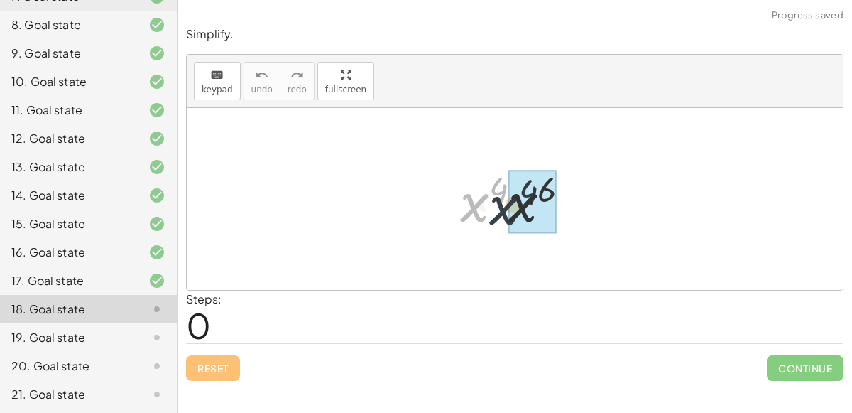
drag, startPoint x: 474, startPoint y: 208, endPoint x: 512, endPoint y: 211, distance: 37.8
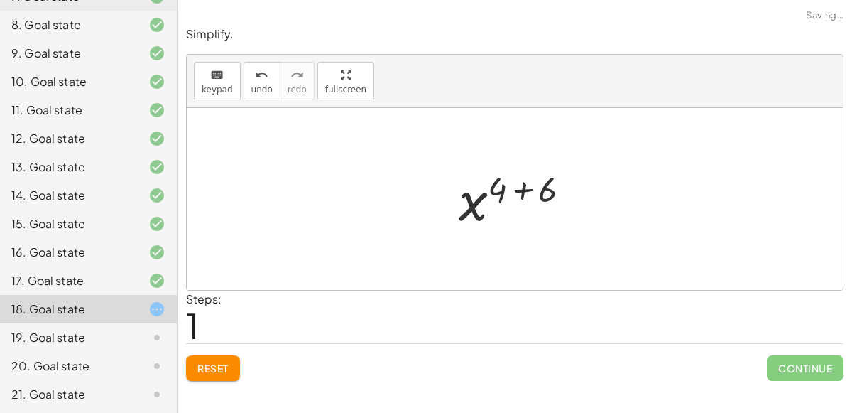
click at [520, 185] on div at bounding box center [521, 199] width 138 height 70
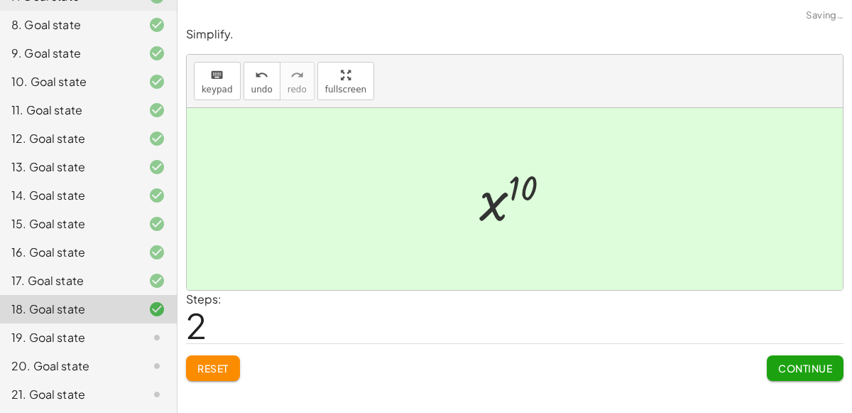
click at [786, 380] on div "Simplify. keyboard keypad undo undo redo redo fullscreen · x 4 · x 6 x ( + 4 + …" at bounding box center [515, 203] width 675 height 371
click at [786, 379] on div "Simplify. keyboard keypad undo undo redo redo fullscreen · x 4 · x 6 x ( + 4 + …" at bounding box center [515, 203] width 675 height 371
click at [771, 359] on button "Continue" at bounding box center [805, 368] width 77 height 26
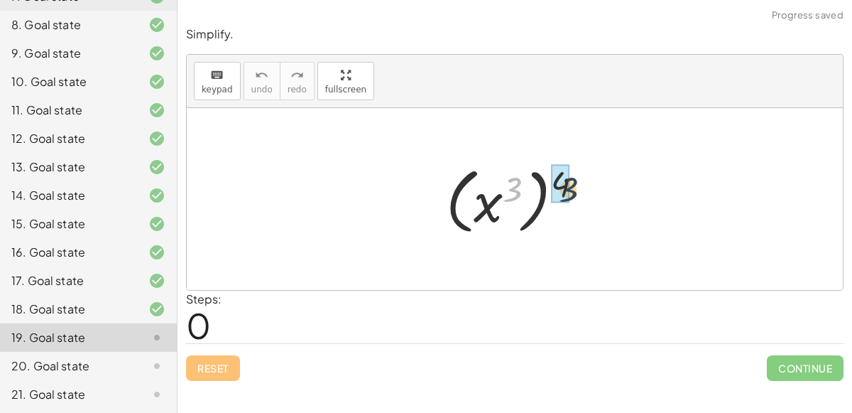
drag, startPoint x: 507, startPoint y: 178, endPoint x: 564, endPoint y: 178, distance: 56.8
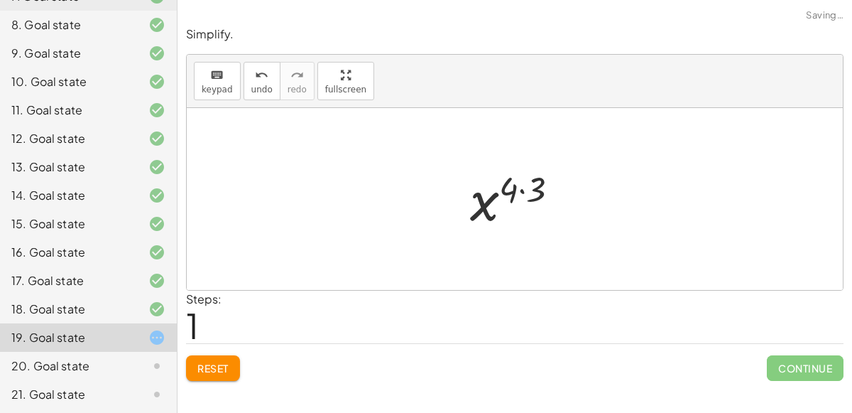
click at [514, 185] on div at bounding box center [520, 199] width 114 height 70
click at [526, 192] on div at bounding box center [520, 199] width 114 height 70
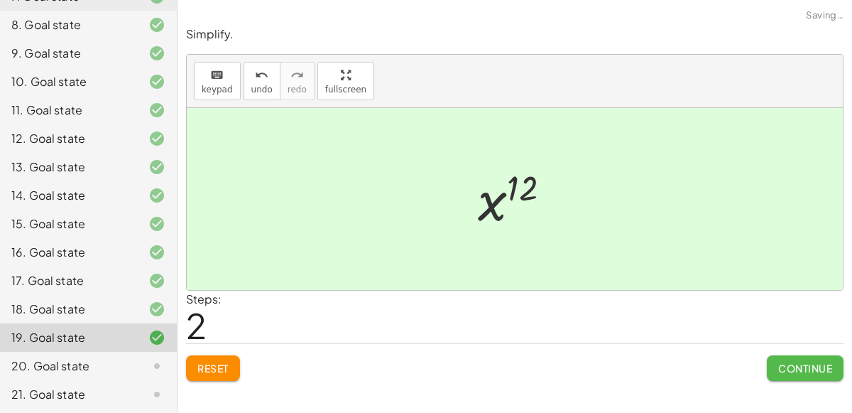
click at [781, 362] on span "Continue" at bounding box center [805, 368] width 54 height 13
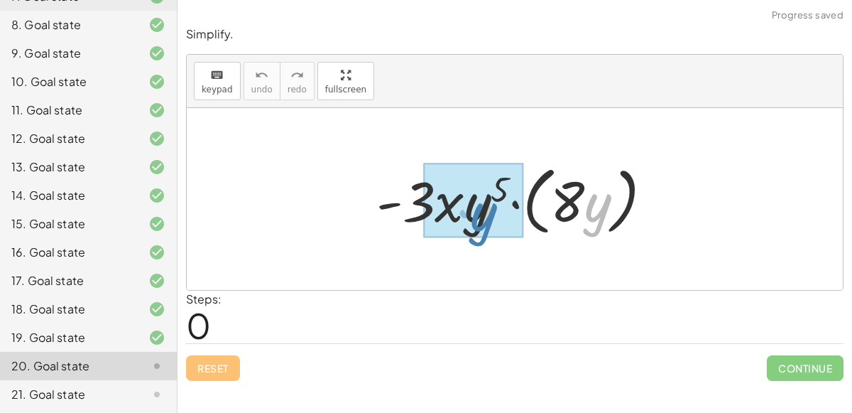
drag, startPoint x: 601, startPoint y: 217, endPoint x: 484, endPoint y: 224, distance: 116.7
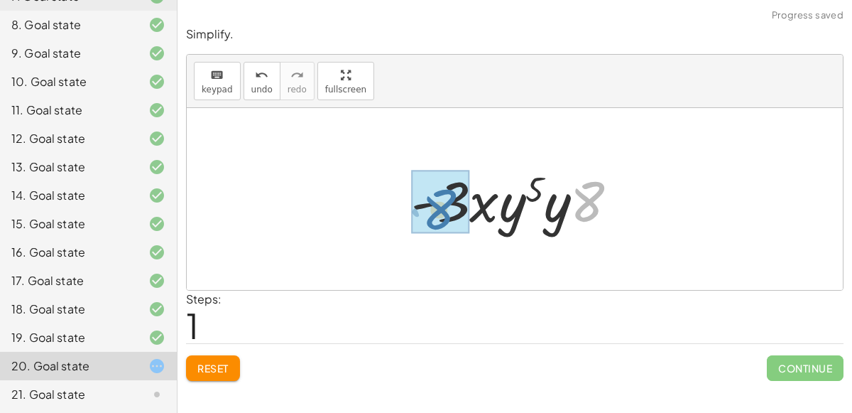
drag, startPoint x: 581, startPoint y: 212, endPoint x: 433, endPoint y: 219, distance: 148.6
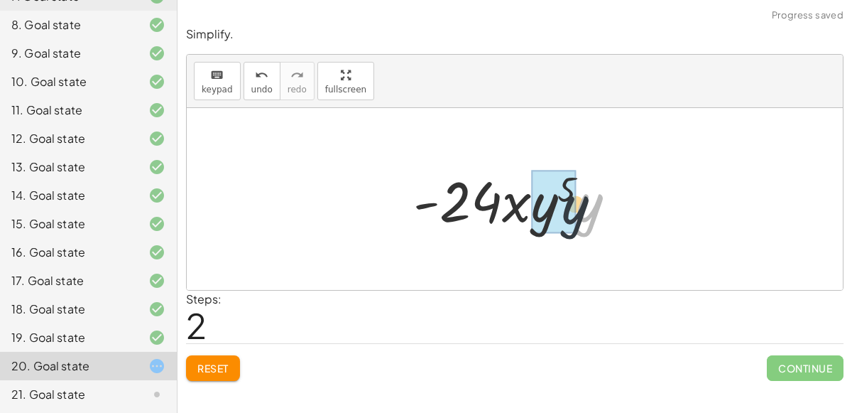
drag, startPoint x: 592, startPoint y: 207, endPoint x: 560, endPoint y: 207, distance: 32.0
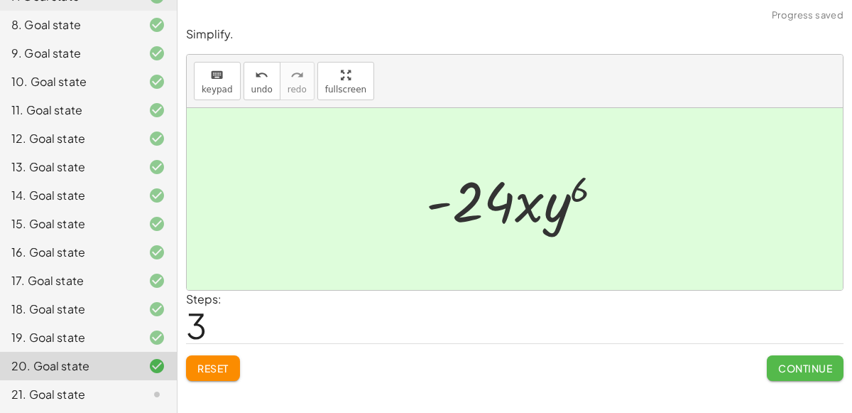
click at [787, 366] on span "Continue" at bounding box center [805, 368] width 54 height 13
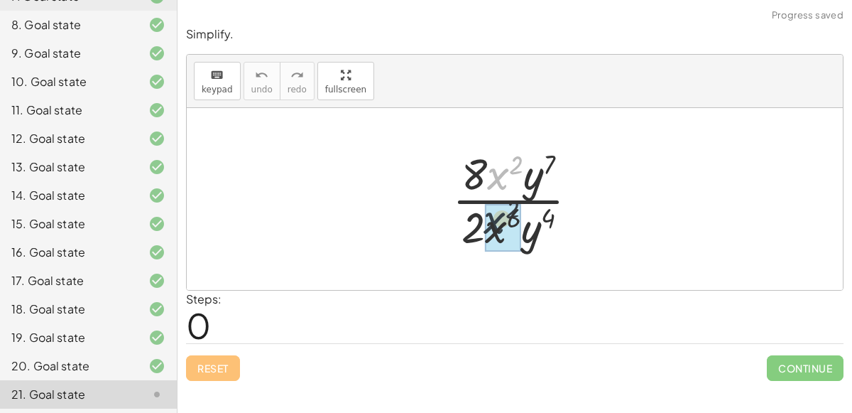
drag, startPoint x: 495, startPoint y: 184, endPoint x: 495, endPoint y: 207, distance: 23.4
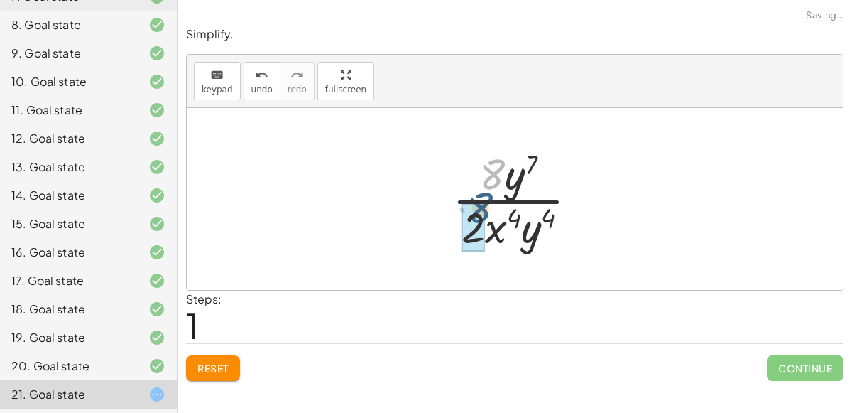
drag, startPoint x: 487, startPoint y: 173, endPoint x: 474, endPoint y: 207, distance: 35.7
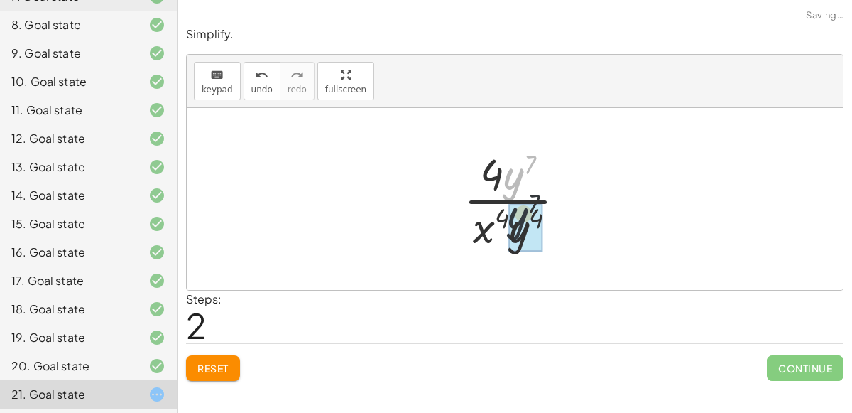
drag, startPoint x: 518, startPoint y: 180, endPoint x: 523, endPoint y: 230, distance: 50.0
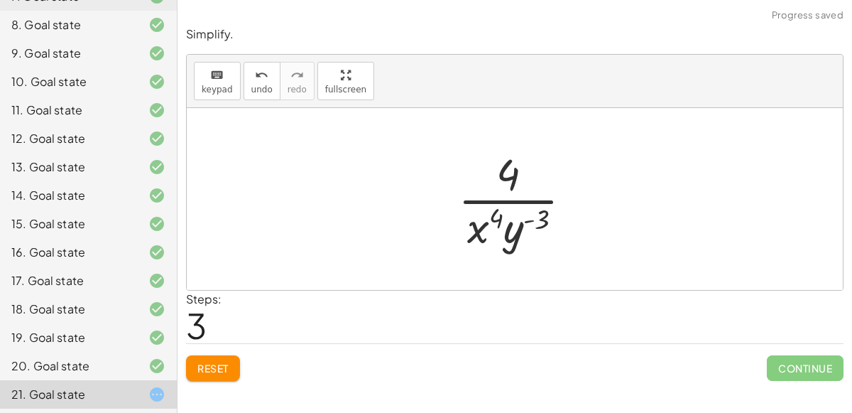
click at [515, 222] on div at bounding box center [521, 198] width 140 height 109
drag, startPoint x: 512, startPoint y: 181, endPoint x: 448, endPoint y: 226, distance: 78.0
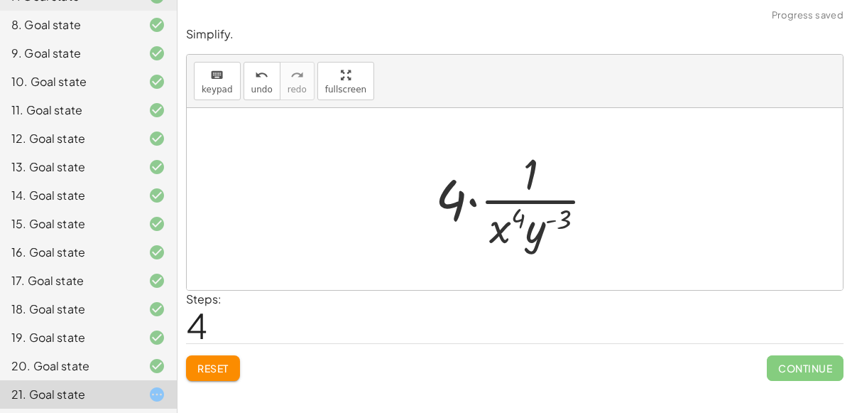
click at [519, 200] on div at bounding box center [520, 198] width 185 height 109
drag, startPoint x: 500, startPoint y: 227, endPoint x: 544, endPoint y: 173, distance: 70.2
click at [544, 173] on div at bounding box center [520, 198] width 185 height 109
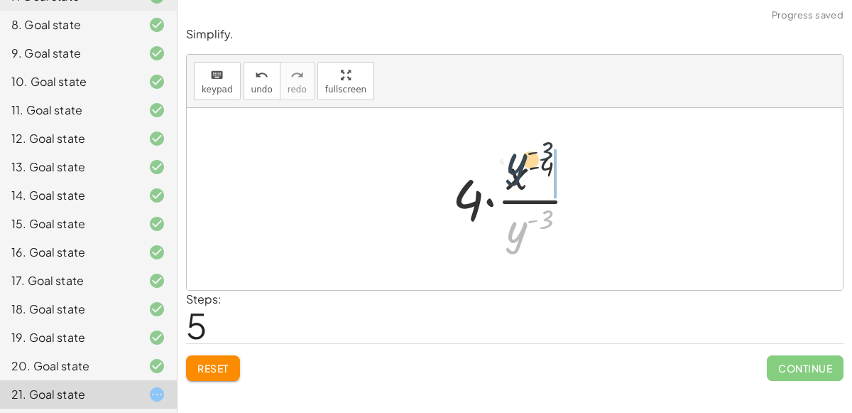
drag, startPoint x: 511, startPoint y: 242, endPoint x: 514, endPoint y: 168, distance: 73.9
click at [514, 168] on div at bounding box center [520, 198] width 150 height 109
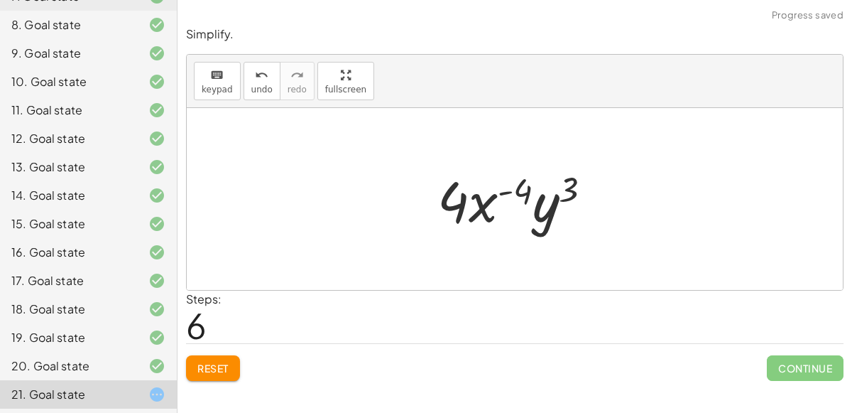
click at [499, 192] on div at bounding box center [520, 199] width 180 height 73
click at [567, 199] on div at bounding box center [520, 199] width 180 height 73
drag, startPoint x: 555, startPoint y: 201, endPoint x: 477, endPoint y: 202, distance: 77.4
click at [477, 202] on div at bounding box center [520, 199] width 180 height 73
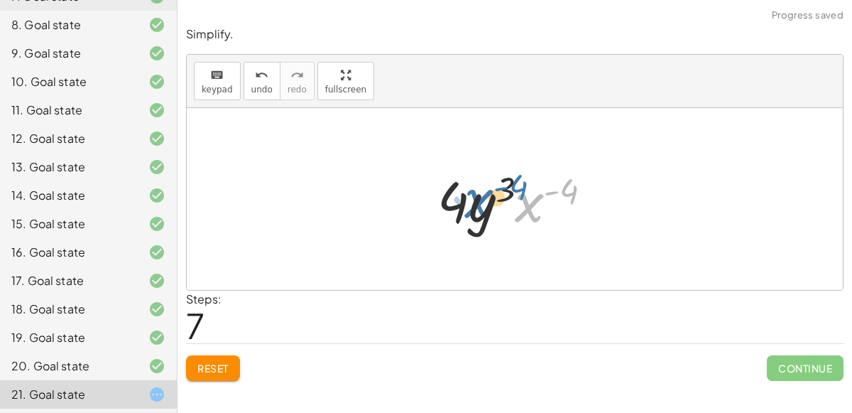
drag, startPoint x: 523, startPoint y: 212, endPoint x: 467, endPoint y: 210, distance: 56.9
click at [467, 210] on div at bounding box center [520, 199] width 180 height 73
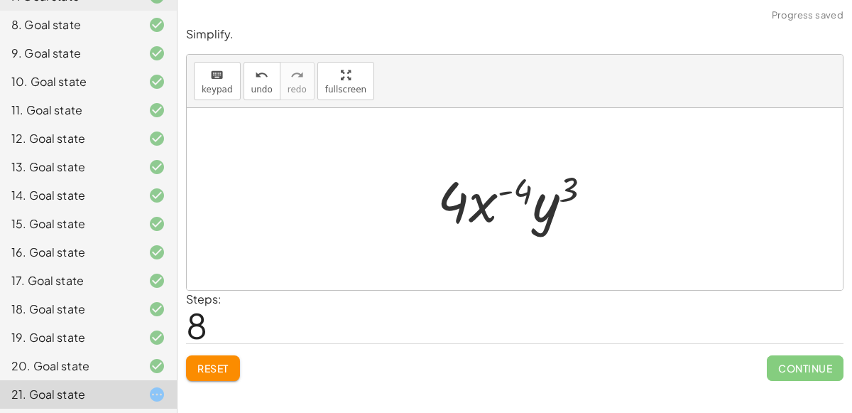
click at [570, 193] on div at bounding box center [520, 199] width 180 height 73
drag, startPoint x: 461, startPoint y: 205, endPoint x: 563, endPoint y: 175, distance: 106.5
click at [563, 175] on div at bounding box center [520, 199] width 180 height 73
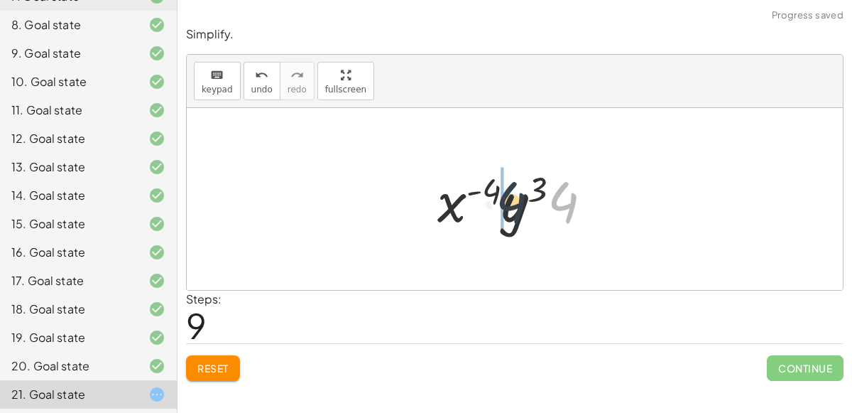
drag, startPoint x: 574, startPoint y: 202, endPoint x: 504, endPoint y: 202, distance: 70.3
click at [504, 202] on div at bounding box center [520, 199] width 180 height 73
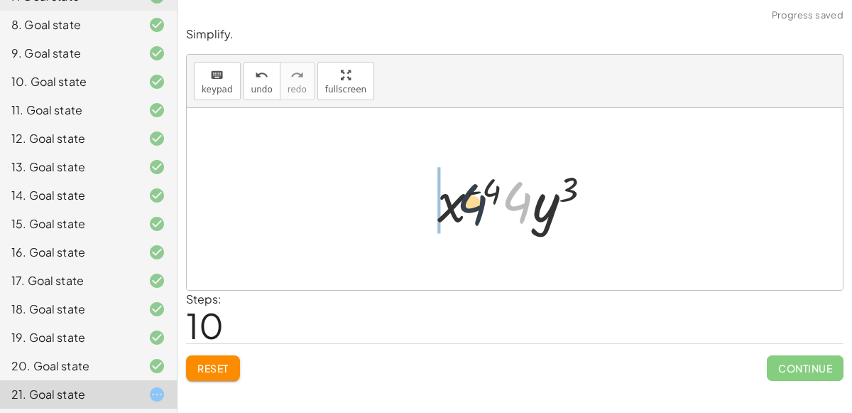
drag, startPoint x: 508, startPoint y: 190, endPoint x: 398, endPoint y: 200, distance: 110.5
click at [398, 200] on div "· 8 · x 2 · y 7 · 2 · x 6 · y 4 · 8 · y 7 · 2 · x ( + 6 − 2 ) · y 4 · 8 · y 7 ·…" at bounding box center [515, 199] width 656 height 182
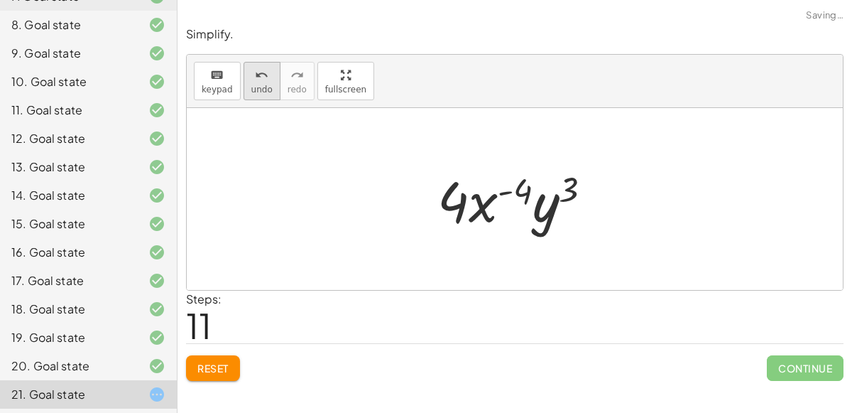
click at [244, 86] on button "undo undo" at bounding box center [262, 81] width 37 height 38
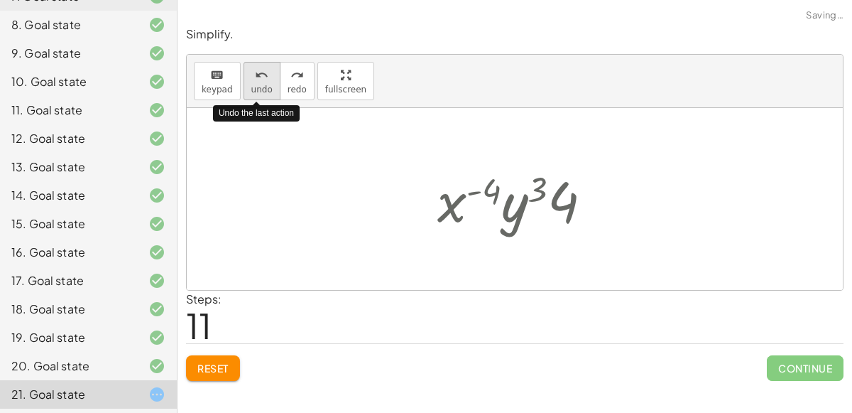
click at [244, 86] on button "undo undo" at bounding box center [262, 81] width 37 height 38
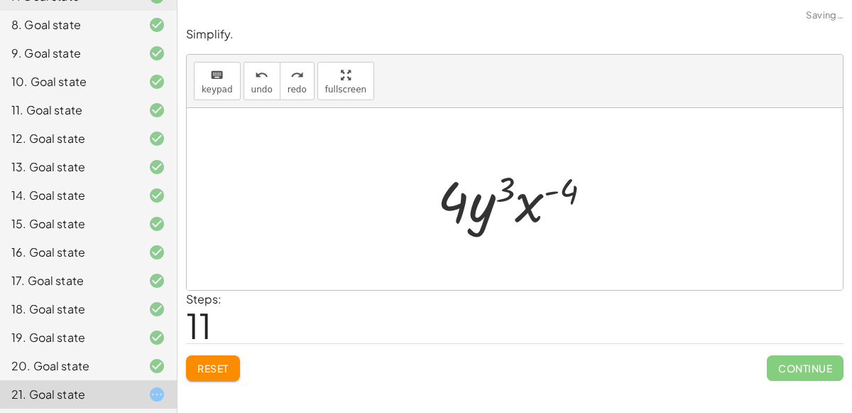
click at [207, 366] on span "Reset" at bounding box center [212, 368] width 31 height 13
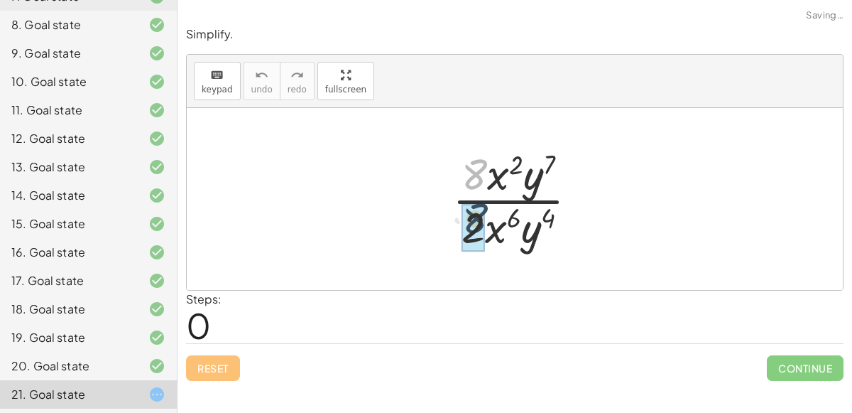
drag, startPoint x: 471, startPoint y: 180, endPoint x: 472, endPoint y: 225, distance: 44.8
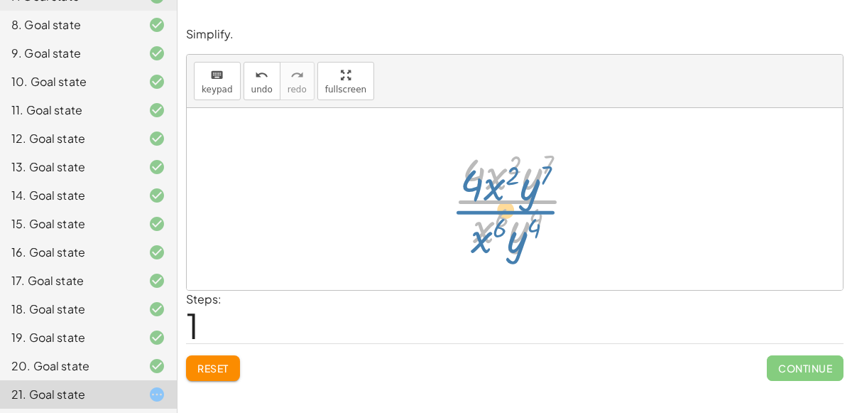
click at [497, 199] on div at bounding box center [520, 198] width 148 height 109
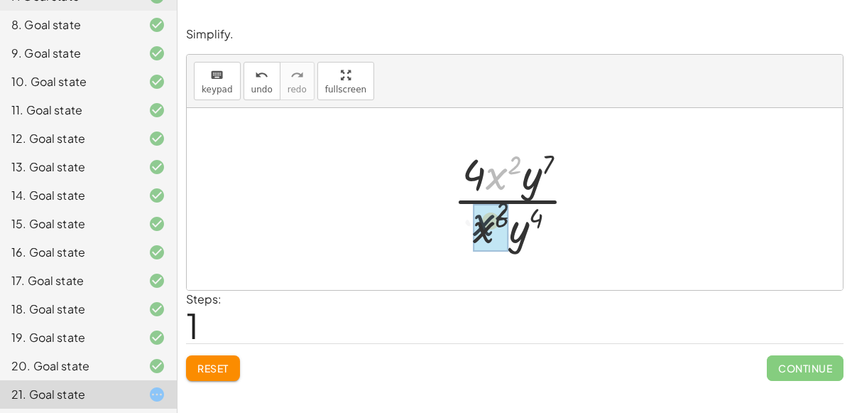
drag, startPoint x: 501, startPoint y: 178, endPoint x: 487, endPoint y: 227, distance: 51.0
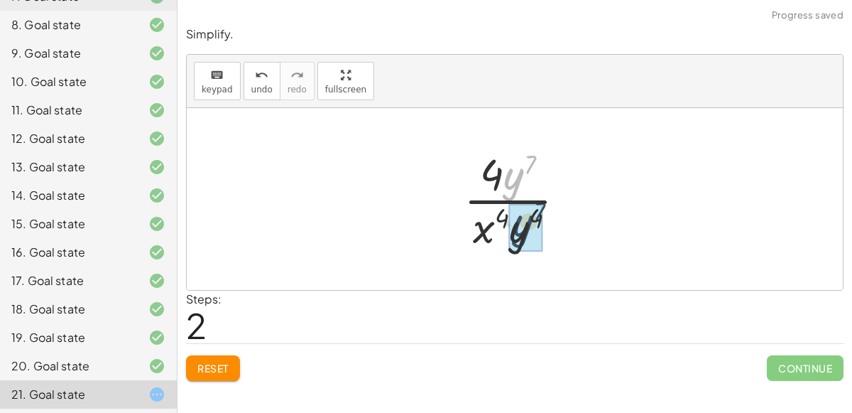
drag, startPoint x: 517, startPoint y: 176, endPoint x: 526, endPoint y: 224, distance: 48.5
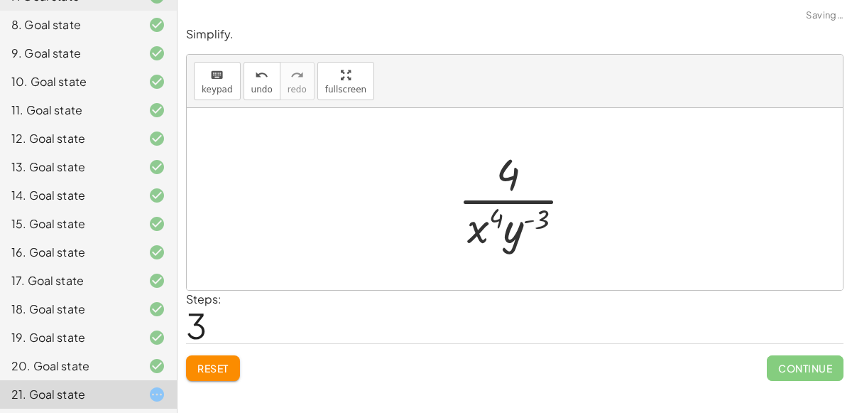
click at [528, 219] on div at bounding box center [521, 198] width 140 height 109
drag, startPoint x: 509, startPoint y: 253, endPoint x: 525, endPoint y: 153, distance: 101.5
click at [525, 153] on div "· 8 · x 2 · y 7 · 2 · x 6 · y 4 · 4 · 2 · x 2 · y 7 · 2 · x 6 · y 4 · 4 · x 2 ·…" at bounding box center [516, 199] width 158 height 116
drag, startPoint x: 511, startPoint y: 242, endPoint x: 519, endPoint y: 188, distance: 55.2
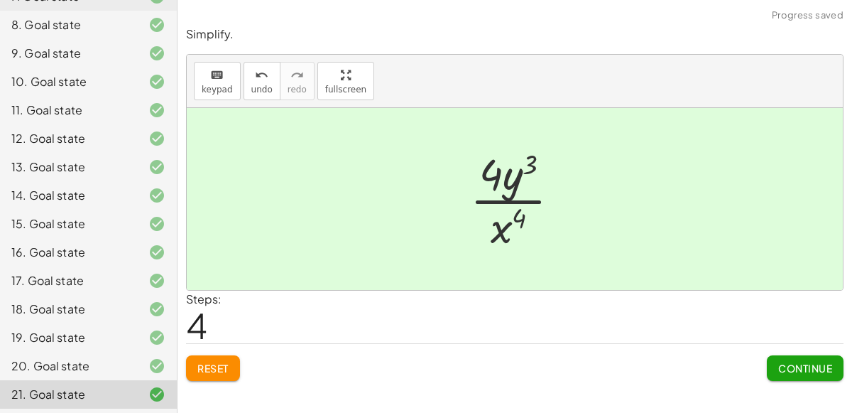
click at [798, 350] on div "Continue" at bounding box center [805, 362] width 77 height 37
click at [805, 366] on span "Continue" at bounding box center [805, 368] width 54 height 13
